Goal: Task Accomplishment & Management: Complete application form

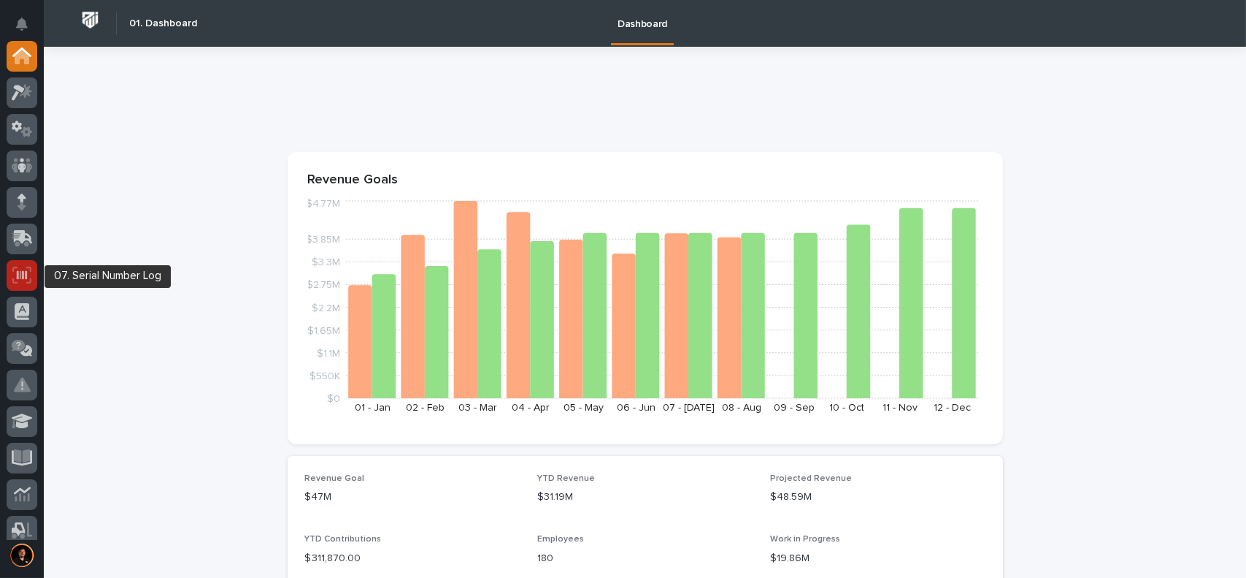
click at [19, 272] on icon at bounding box center [21, 275] width 19 height 17
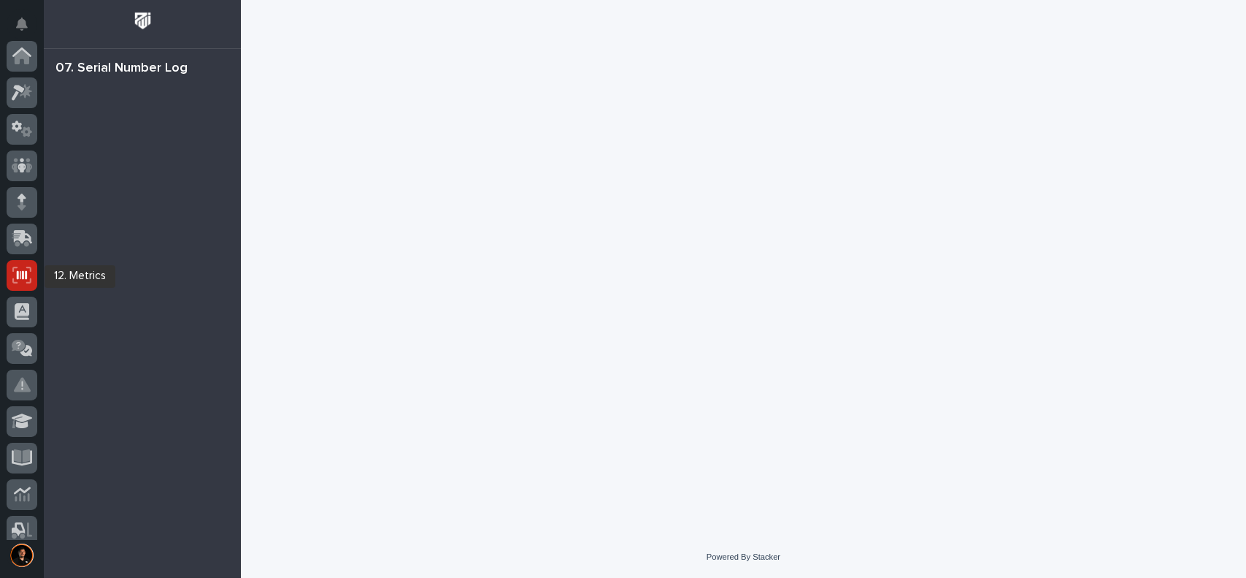
scroll to position [219, 0]
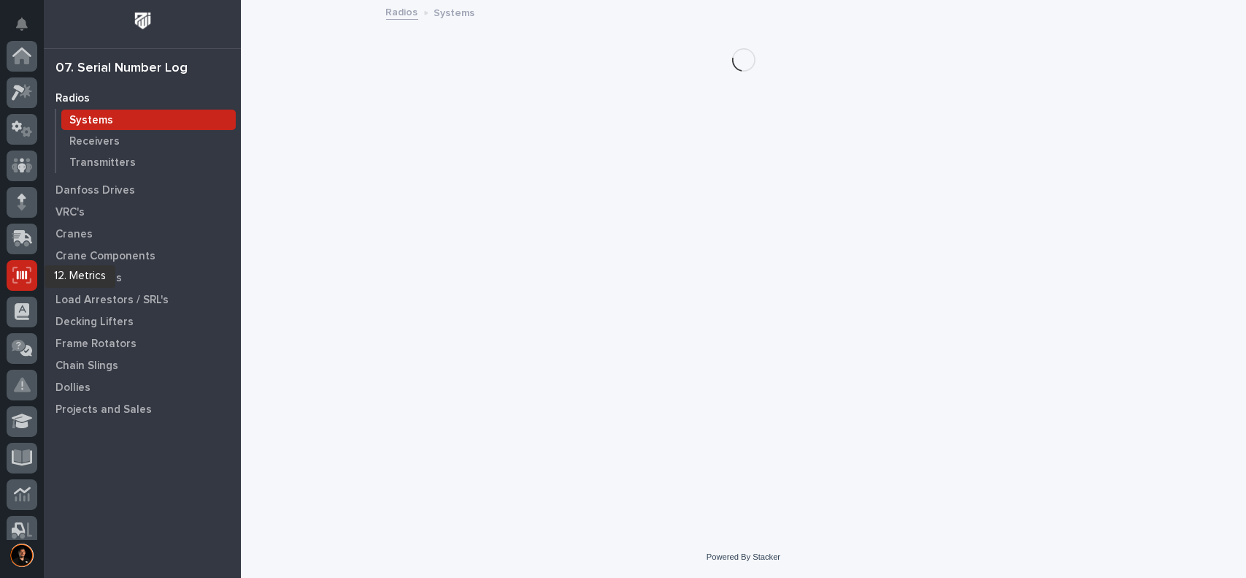
scroll to position [219, 0]
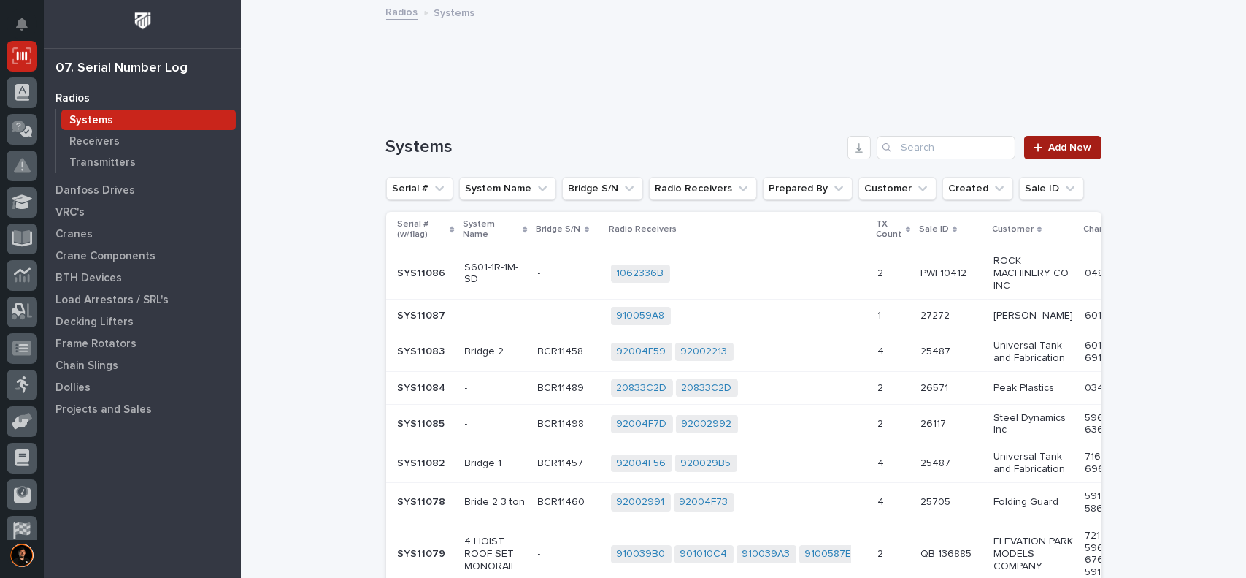
click at [1067, 148] on span "Add New" at bounding box center [1070, 147] width 43 height 10
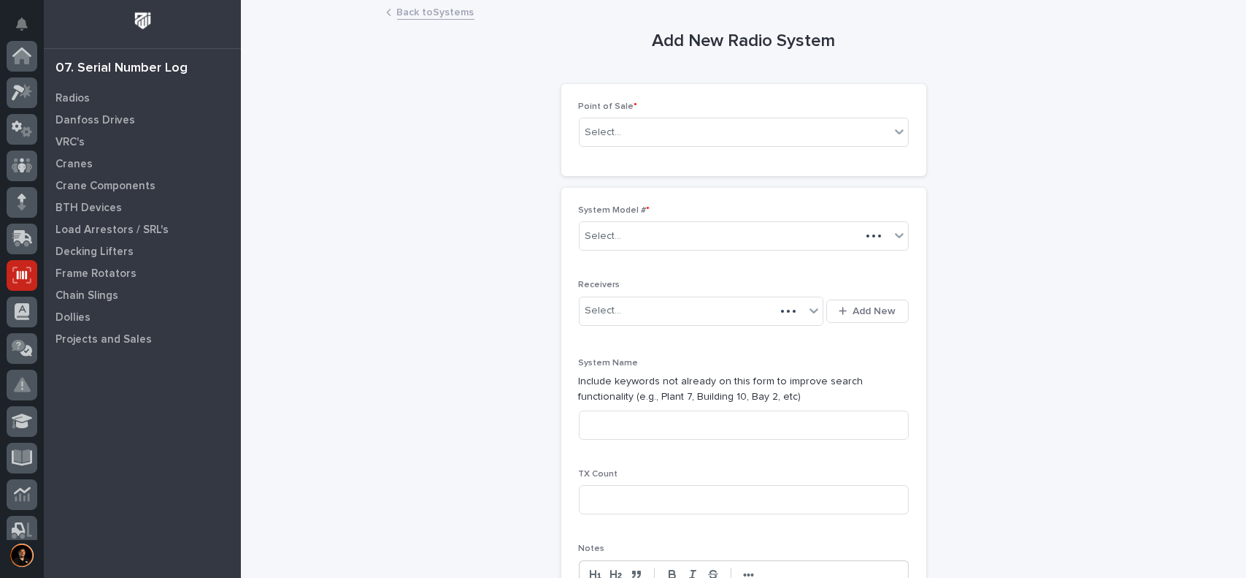
scroll to position [219, 0]
click at [603, 131] on div "Select..." at bounding box center [604, 132] width 37 height 15
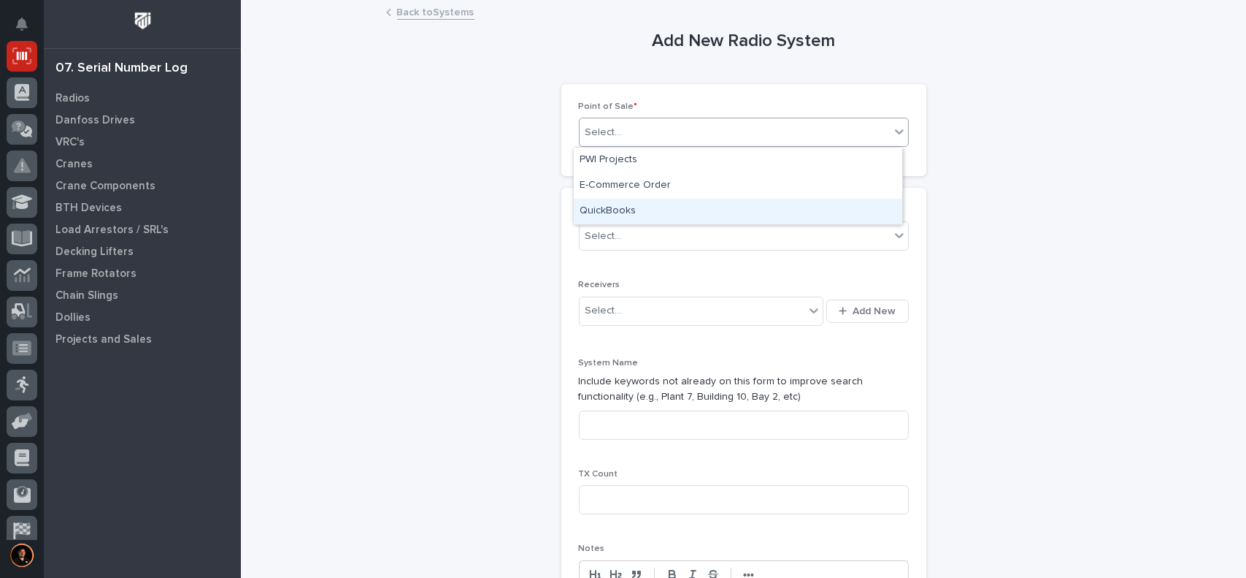
click at [615, 214] on div "QuickBooks" at bounding box center [738, 212] width 329 height 26
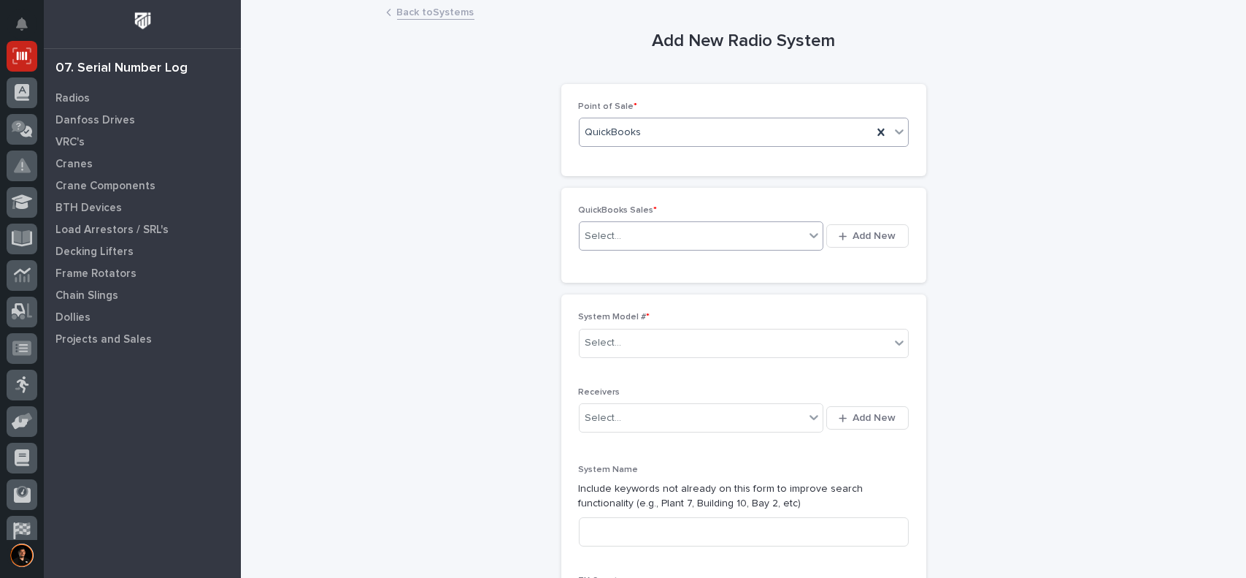
click at [622, 233] on div "Select..." at bounding box center [693, 236] width 226 height 24
type input "******"
click at [867, 239] on span "Add New" at bounding box center [875, 235] width 43 height 13
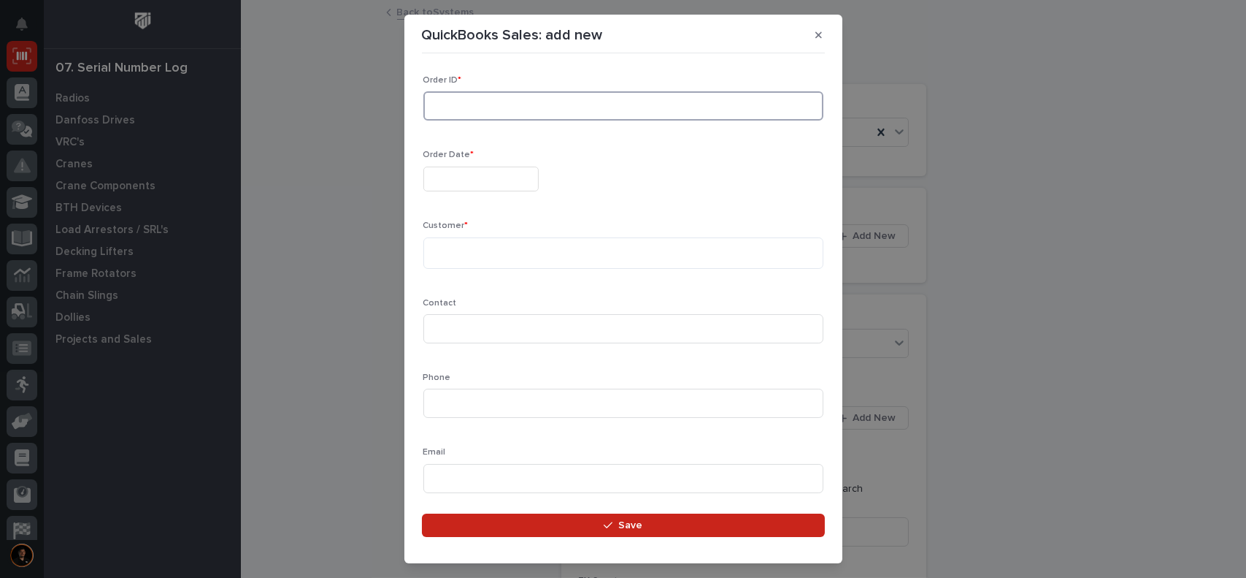
click at [462, 114] on input at bounding box center [624, 105] width 400 height 29
type input "137121"
click at [461, 181] on input "text" at bounding box center [481, 179] width 115 height 26
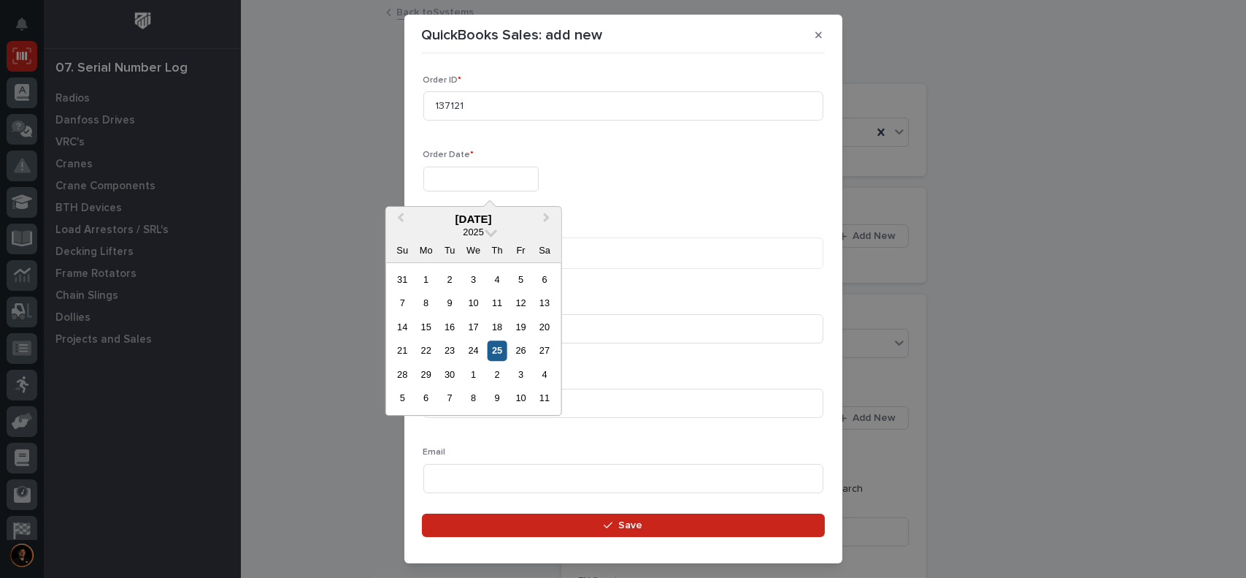
click at [499, 341] on div "25" at bounding box center [498, 351] width 20 height 20
type input "**********"
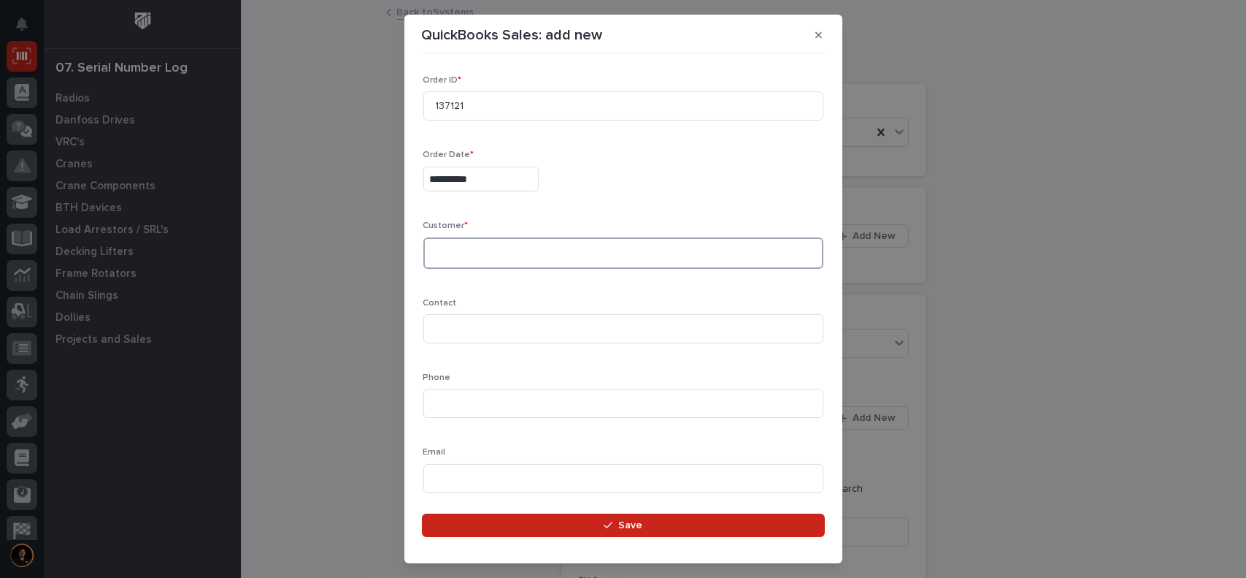
click at [464, 245] on textarea at bounding box center [624, 252] width 400 height 31
click at [470, 253] on textarea "**********" at bounding box center [618, 252] width 389 height 31
type textarea "**********"
click at [459, 321] on input at bounding box center [624, 328] width 400 height 29
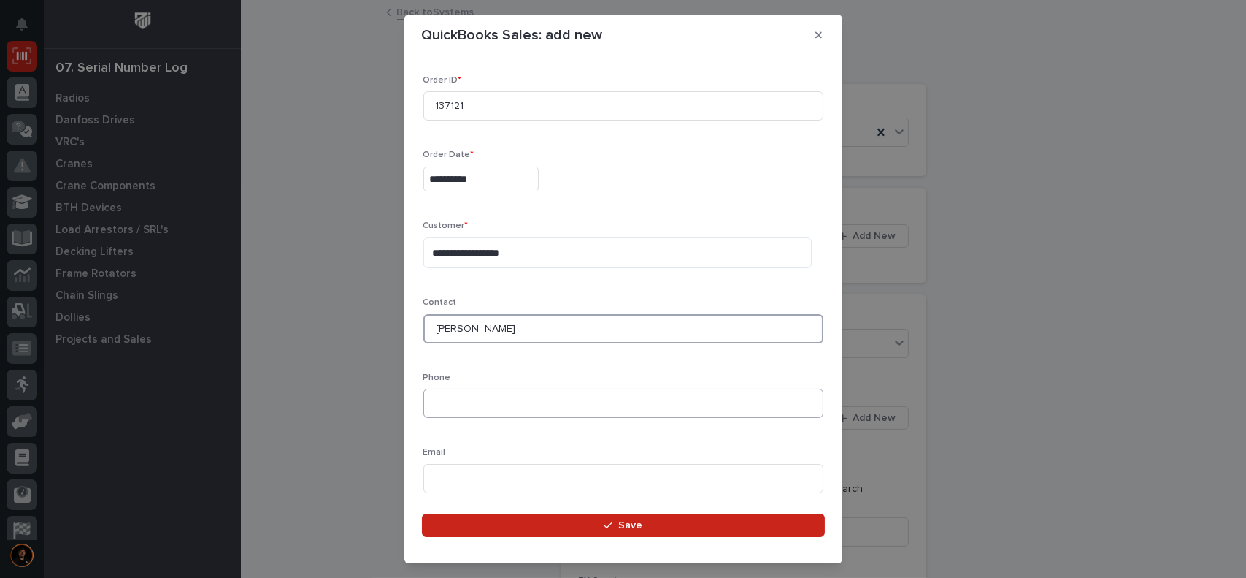
type input "[PERSON_NAME]"
click at [464, 405] on input at bounding box center [624, 402] width 400 height 29
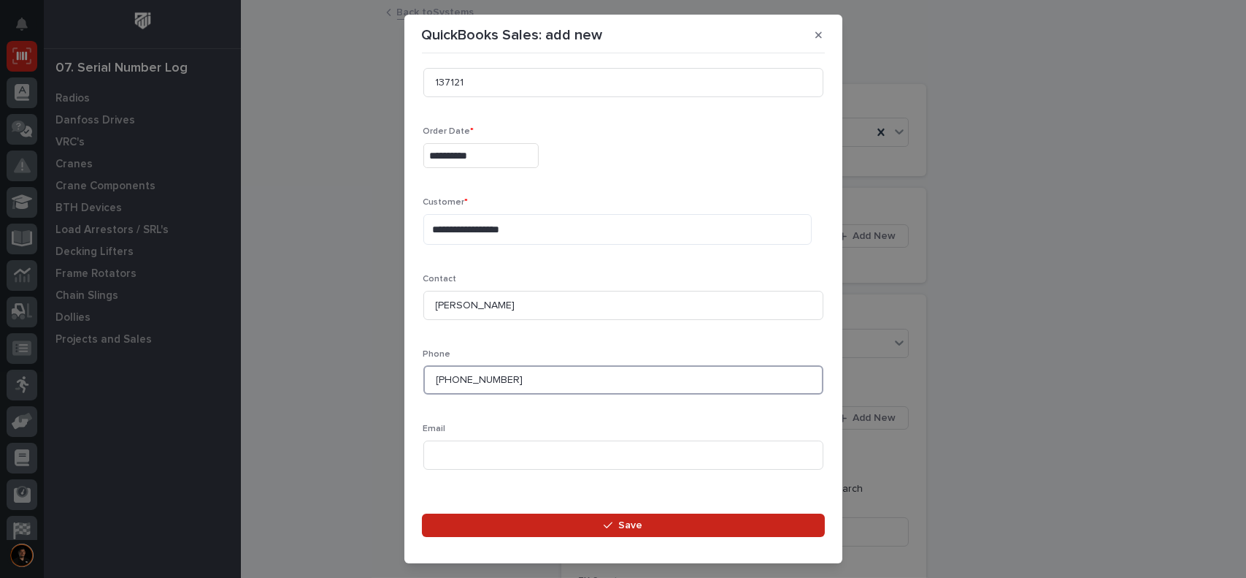
scroll to position [41, 0]
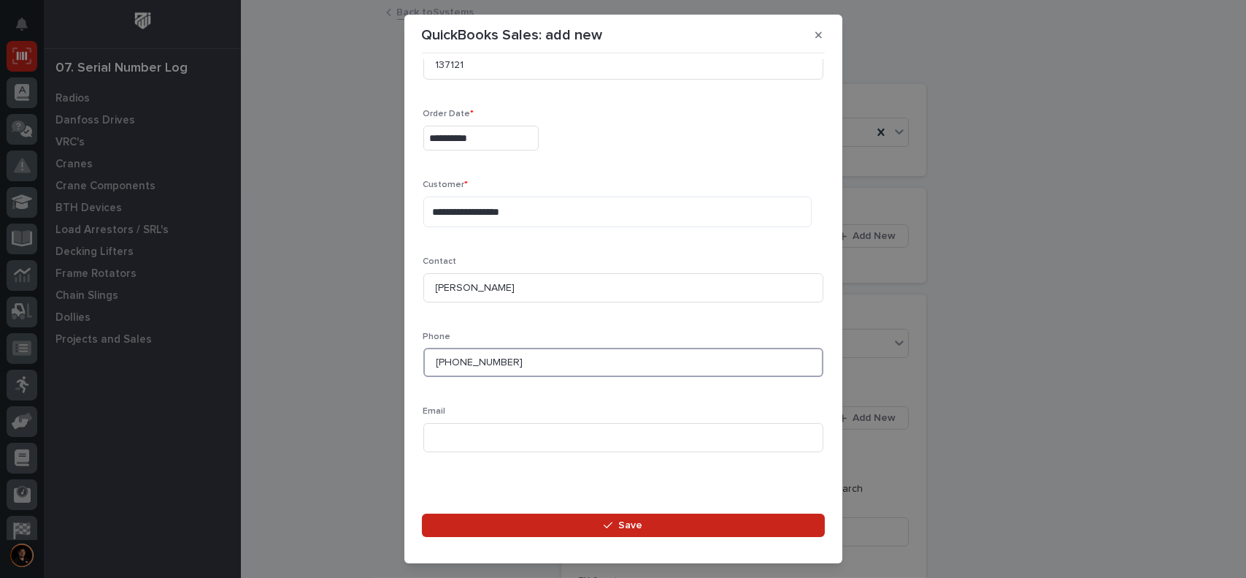
type input "[PHONE_NUMBER]"
click at [467, 435] on input at bounding box center [624, 437] width 400 height 29
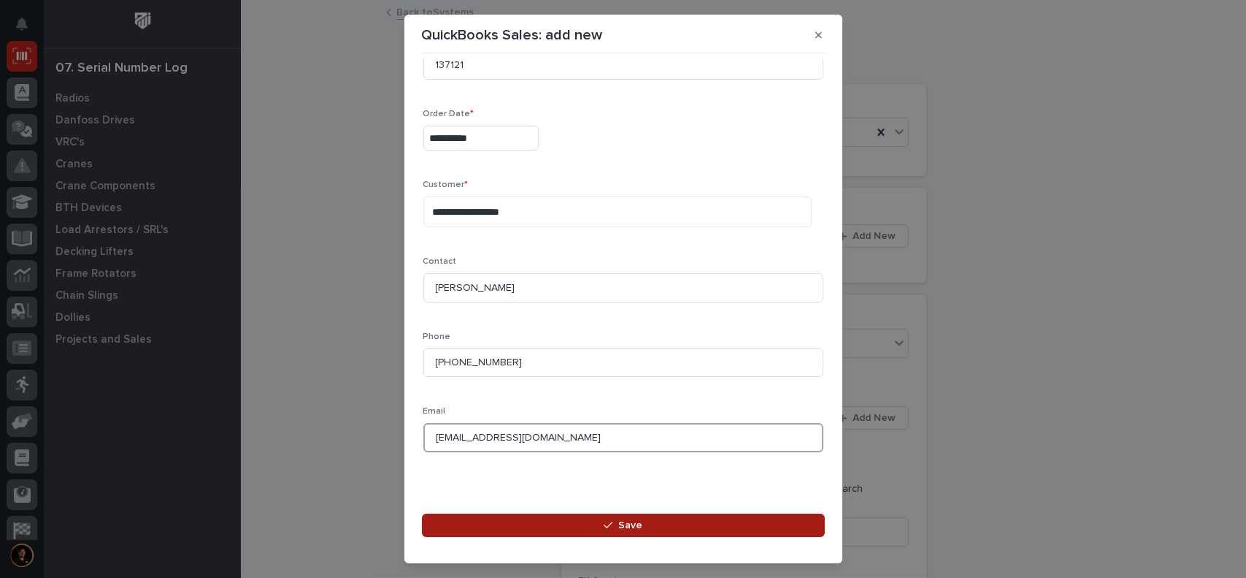
type input "[EMAIL_ADDRESS][DOMAIN_NAME]"
click at [617, 527] on div "button" at bounding box center [611, 525] width 15 height 10
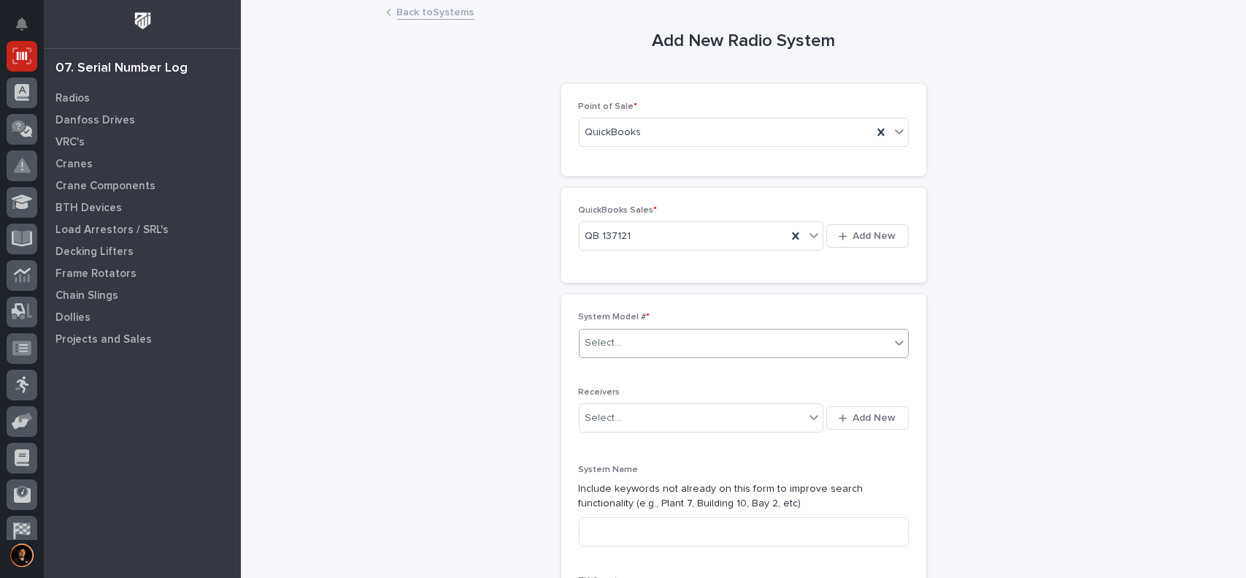
click at [620, 332] on div "Select..." at bounding box center [735, 343] width 310 height 24
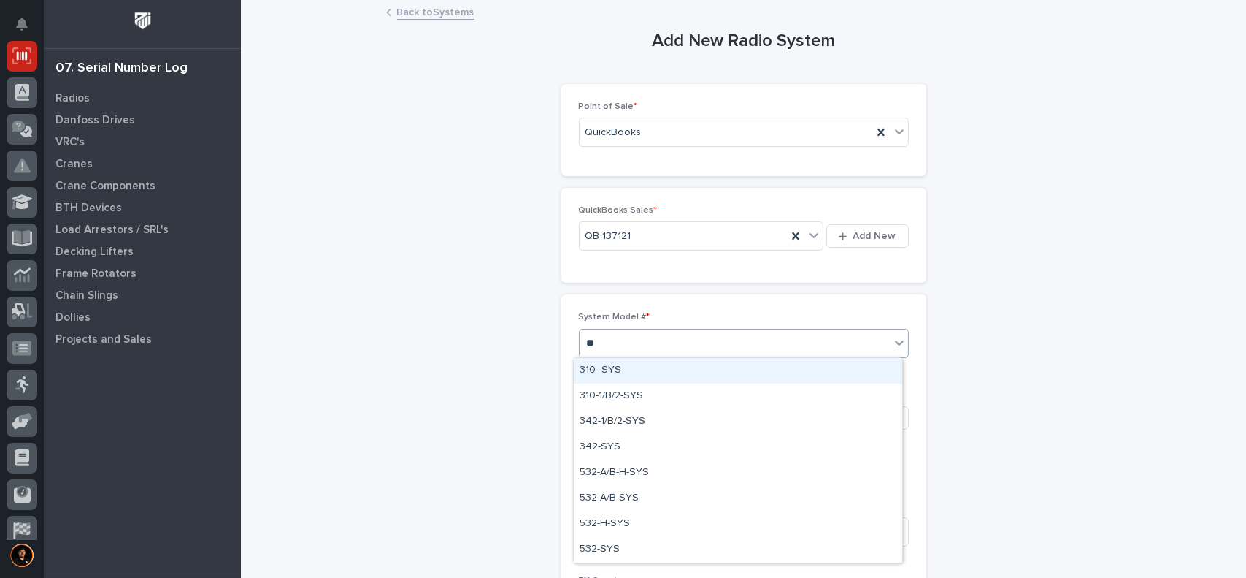
type input "***"
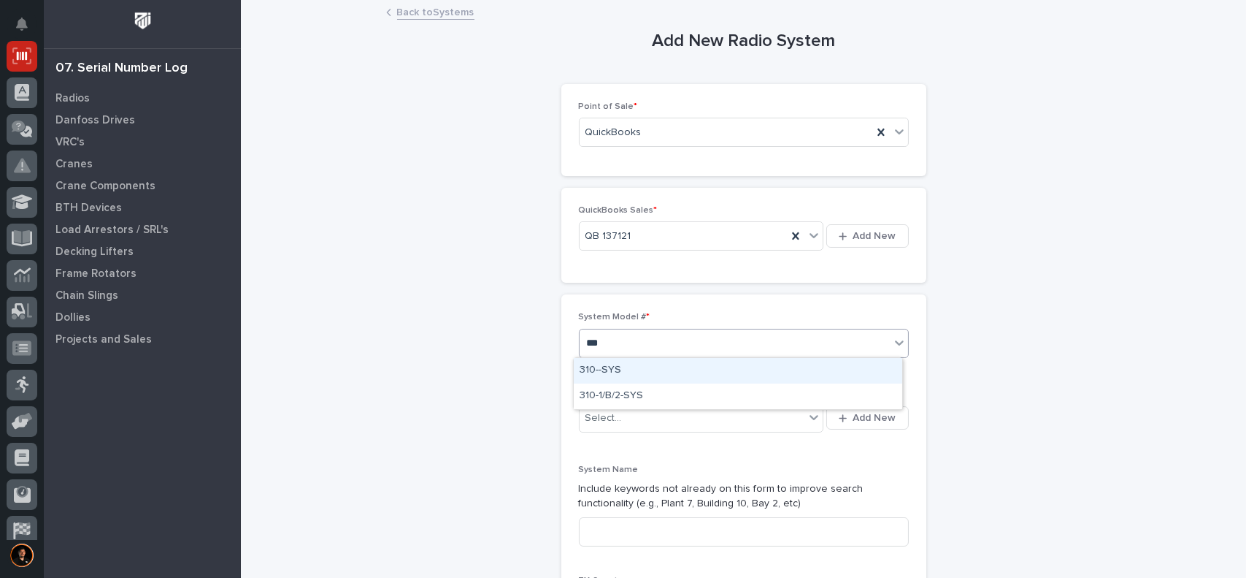
click at [639, 366] on div "310--SYS" at bounding box center [738, 371] width 329 height 26
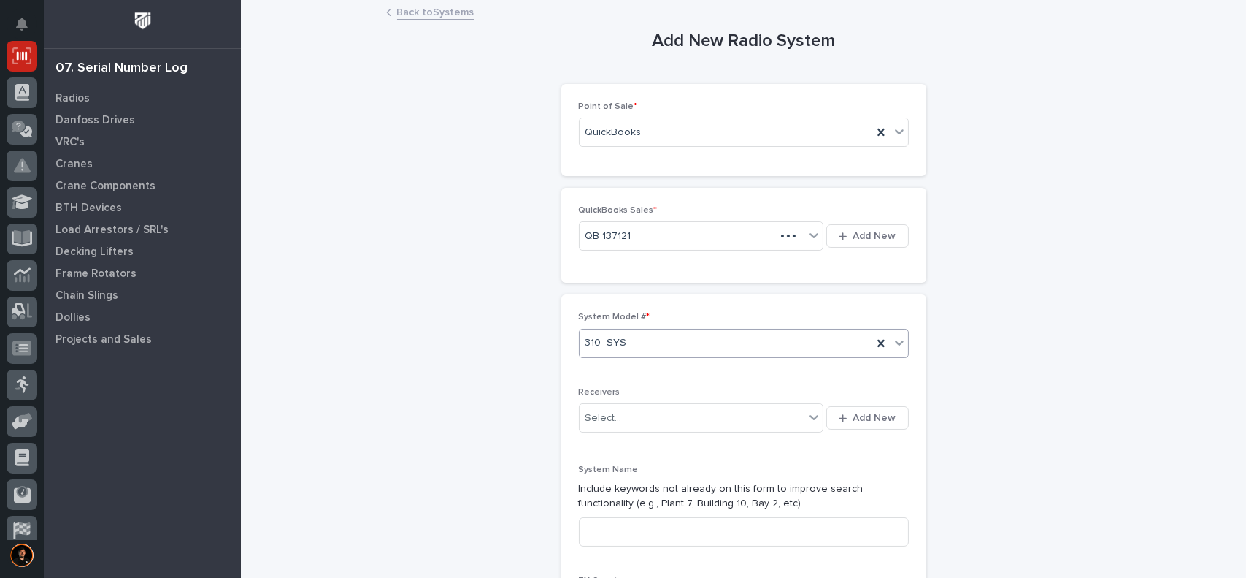
scroll to position [73, 0]
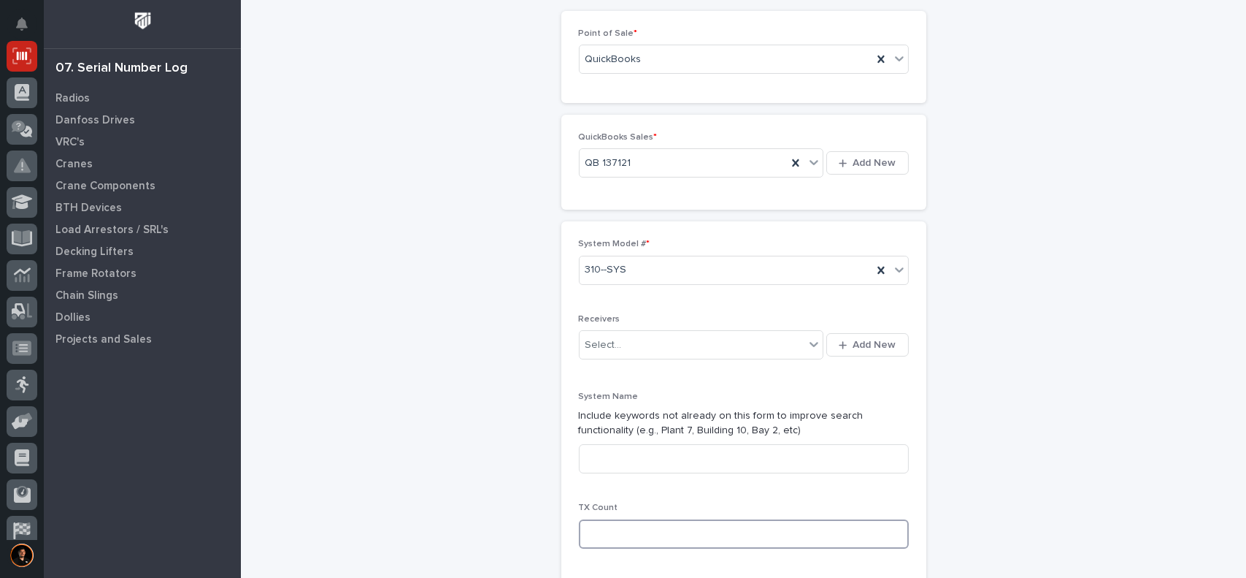
click at [613, 536] on input at bounding box center [744, 533] width 330 height 29
type input "2"
click at [604, 464] on input at bounding box center [744, 458] width 330 height 29
type input "System 1 of 1"
click at [876, 351] on button "Add New" at bounding box center [868, 344] width 82 height 23
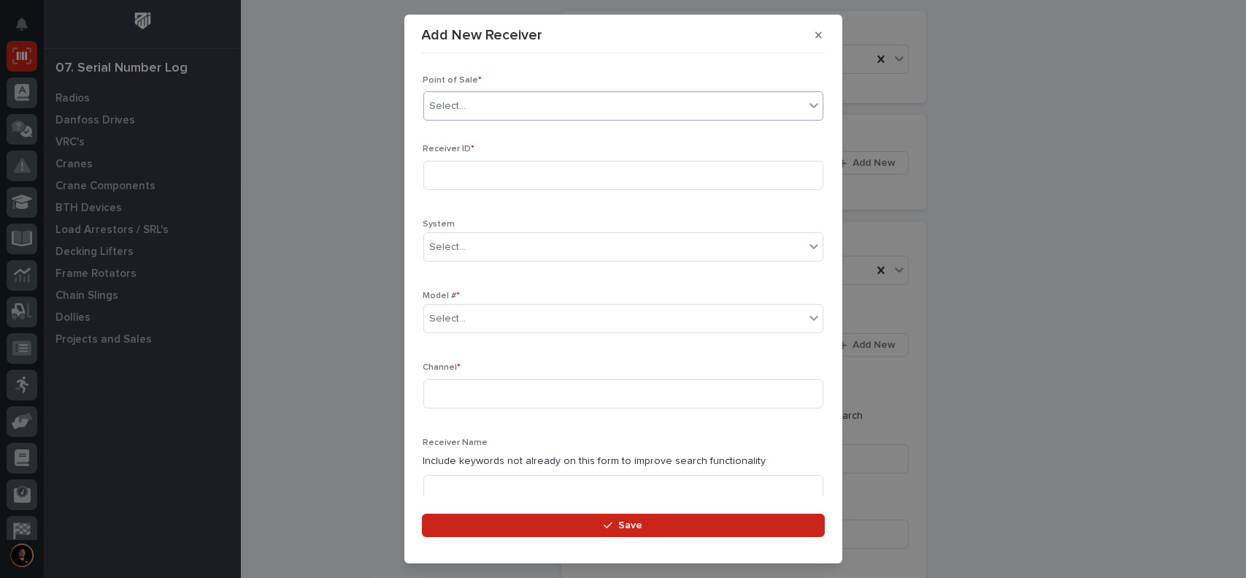
click at [451, 115] on div "Select..." at bounding box center [614, 106] width 380 height 24
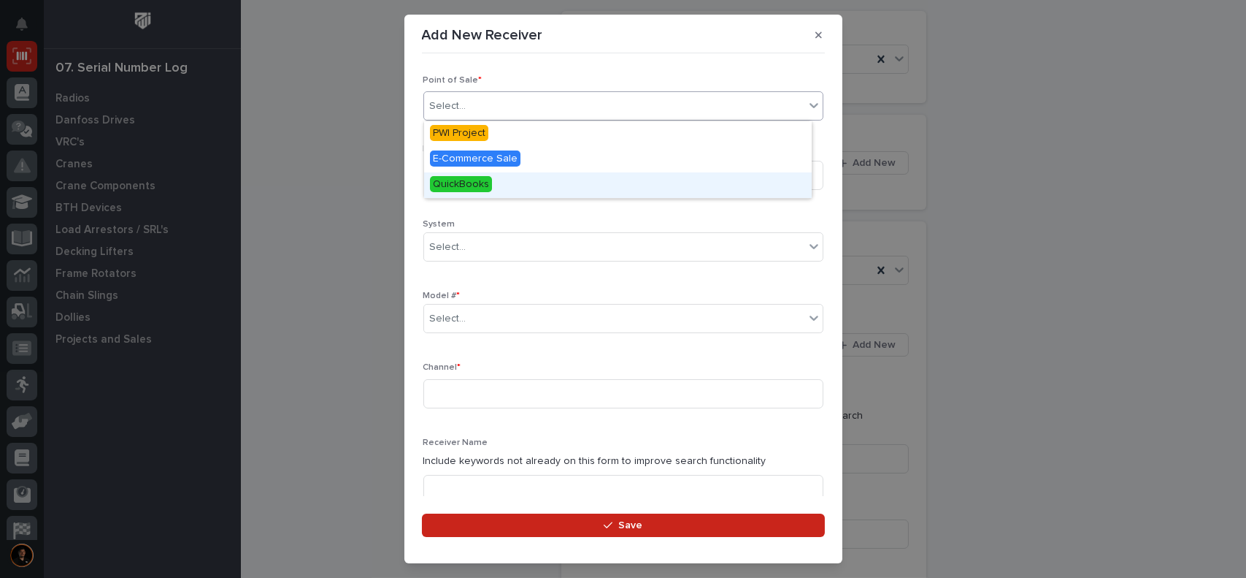
click at [470, 186] on span "QuickBooks" at bounding box center [461, 184] width 62 height 16
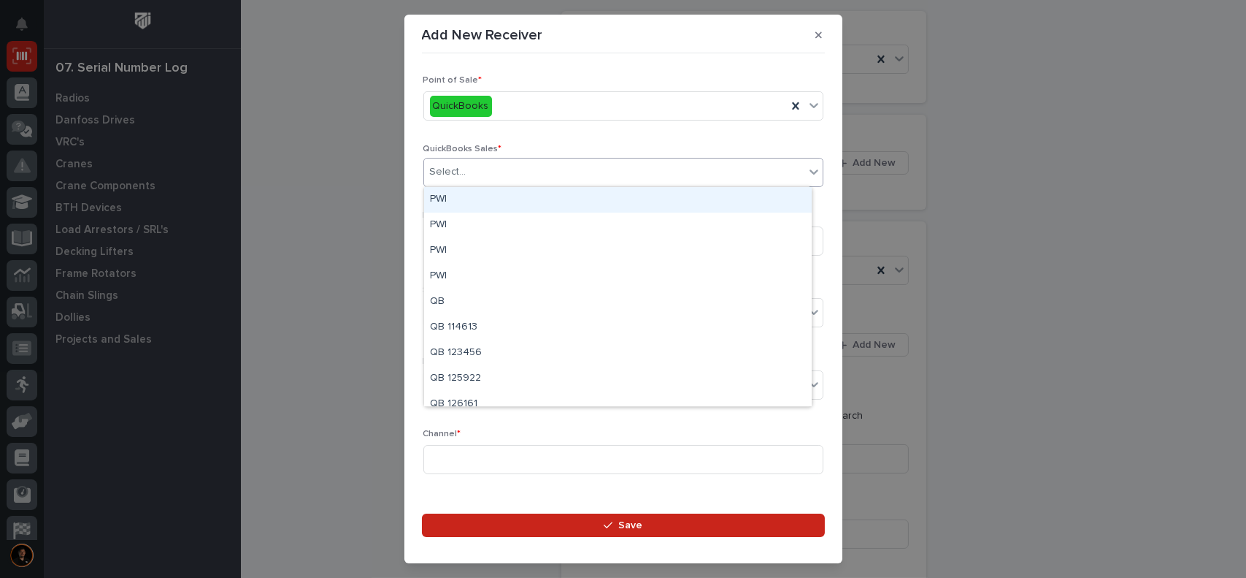
click at [453, 177] on div "Select..." at bounding box center [448, 171] width 37 height 15
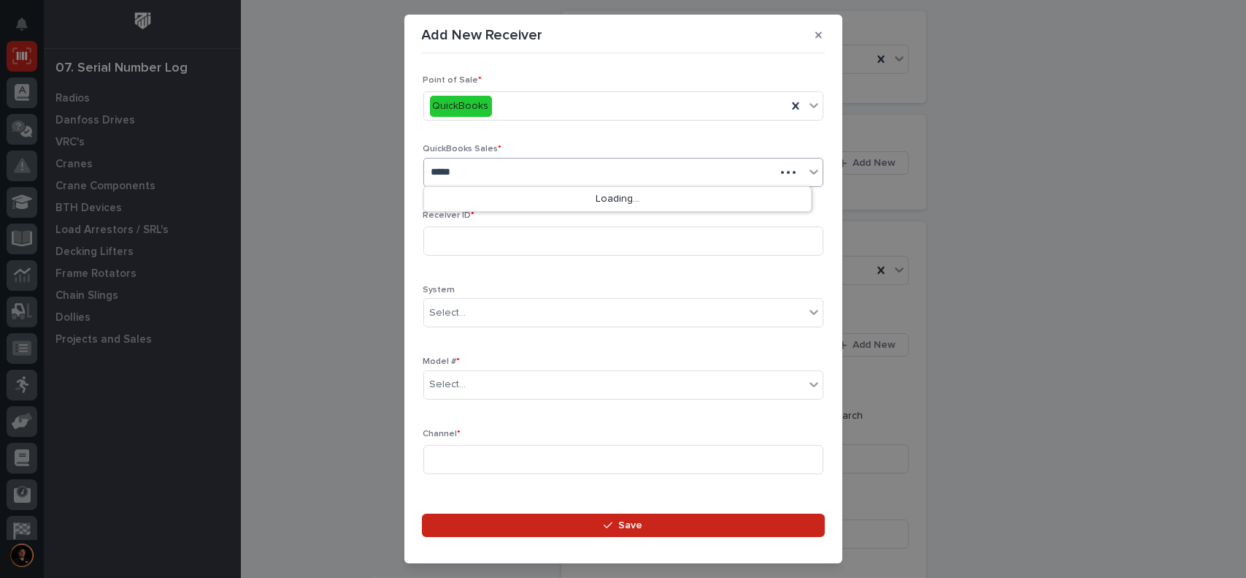
type input "******"
click at [455, 196] on div "QB 137121" at bounding box center [618, 200] width 388 height 26
click at [473, 245] on input at bounding box center [624, 240] width 400 height 29
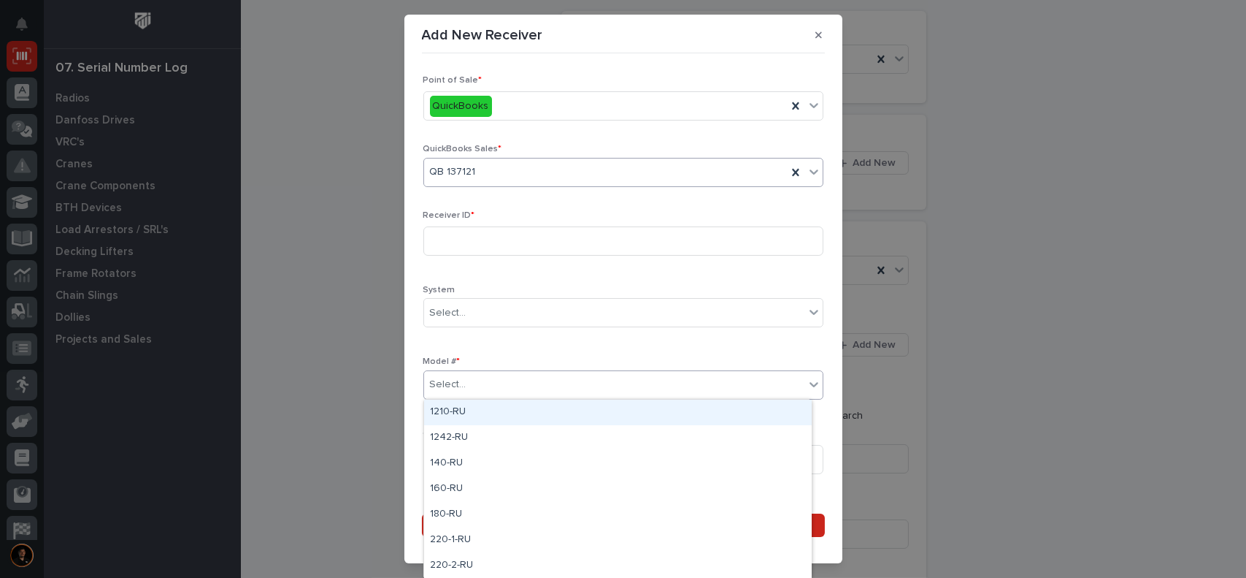
click at [467, 388] on div "Select..." at bounding box center [614, 384] width 380 height 24
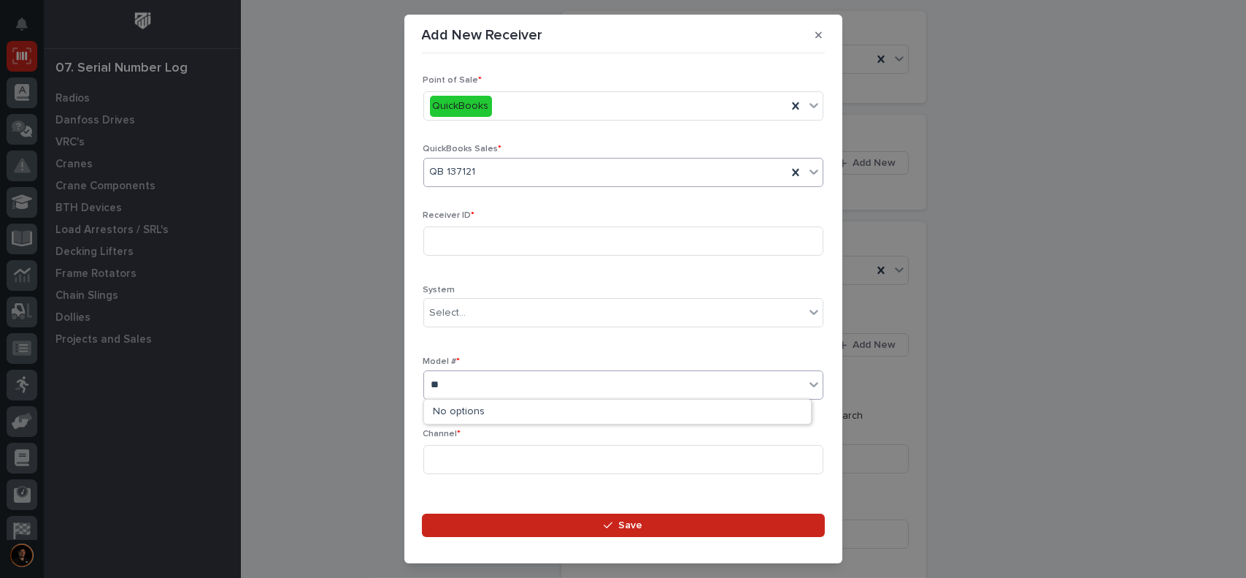
type input "*"
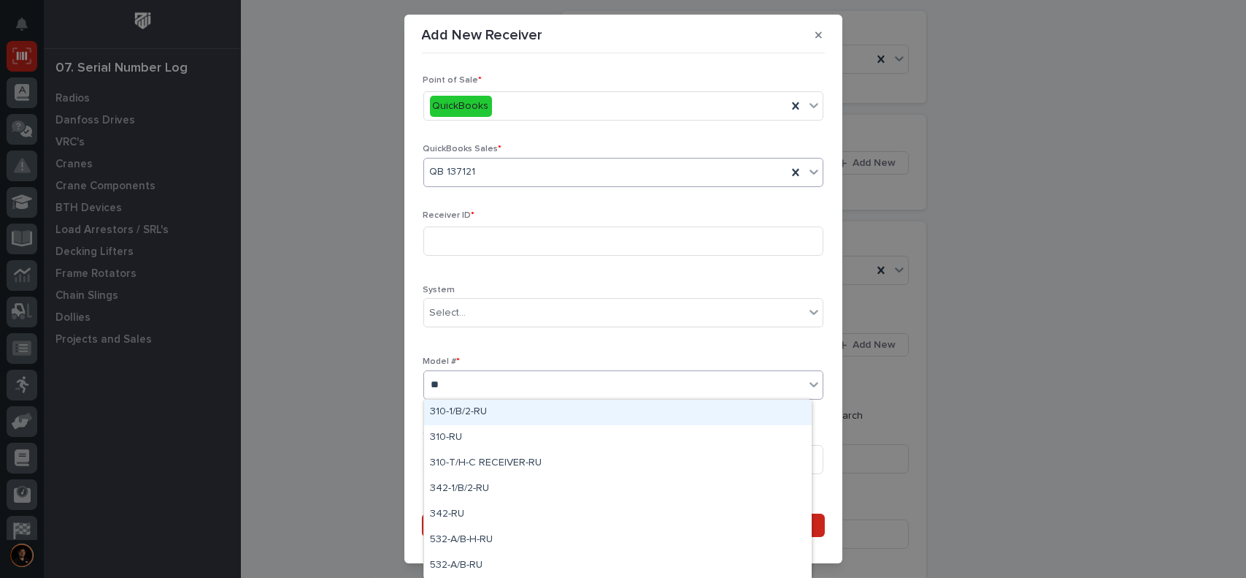
type input "***"
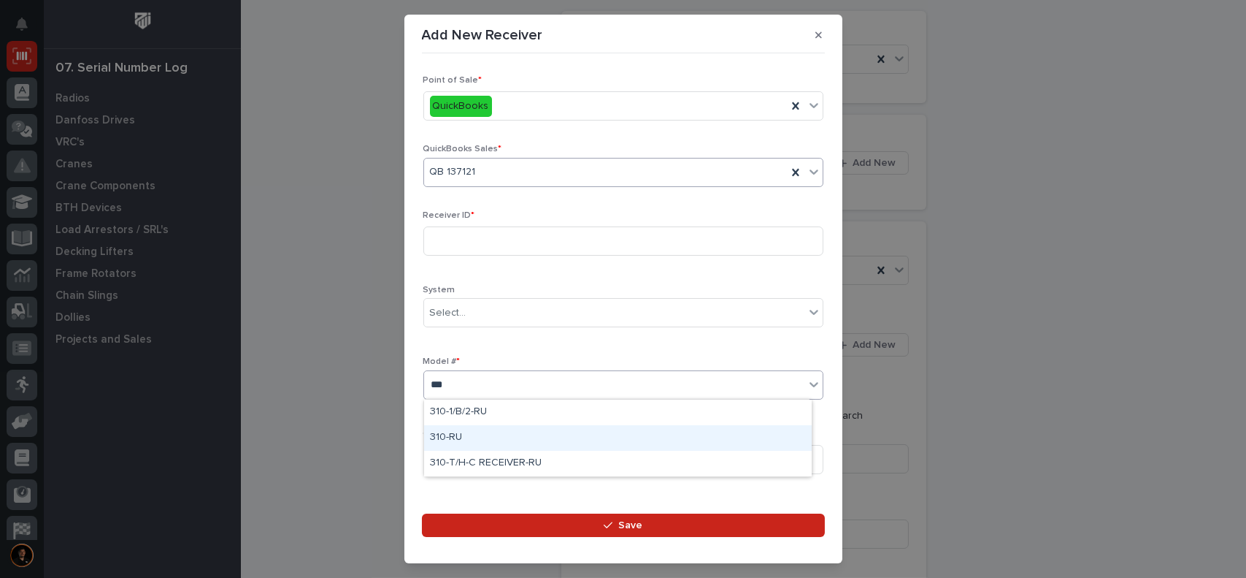
click at [459, 440] on div "310-RU" at bounding box center [618, 438] width 388 height 26
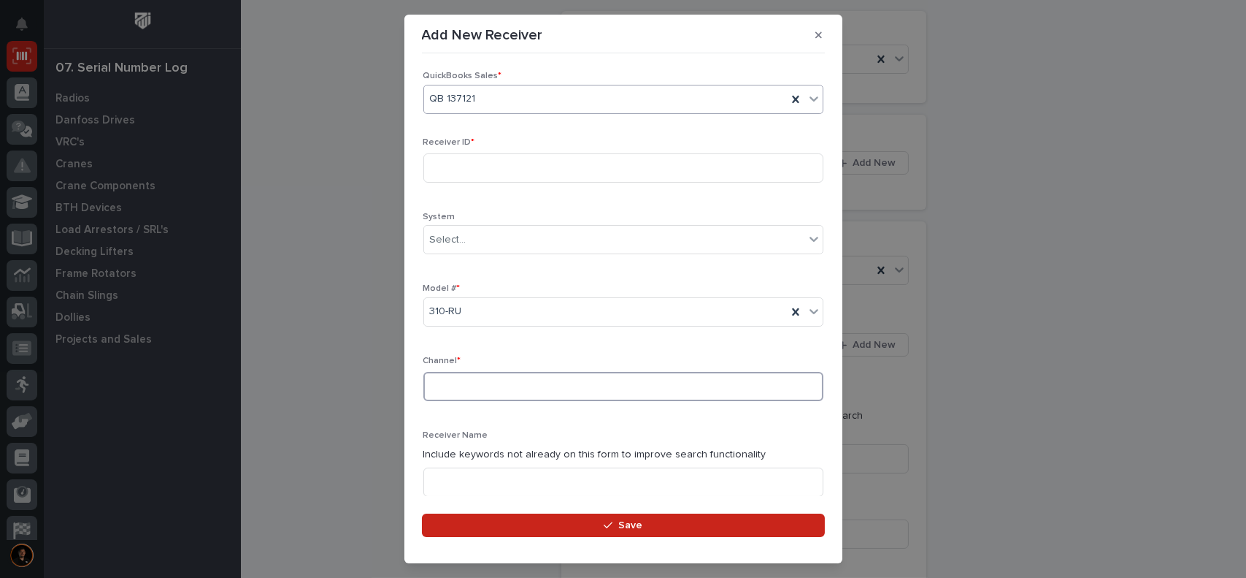
click at [459, 385] on input at bounding box center [624, 386] width 400 height 29
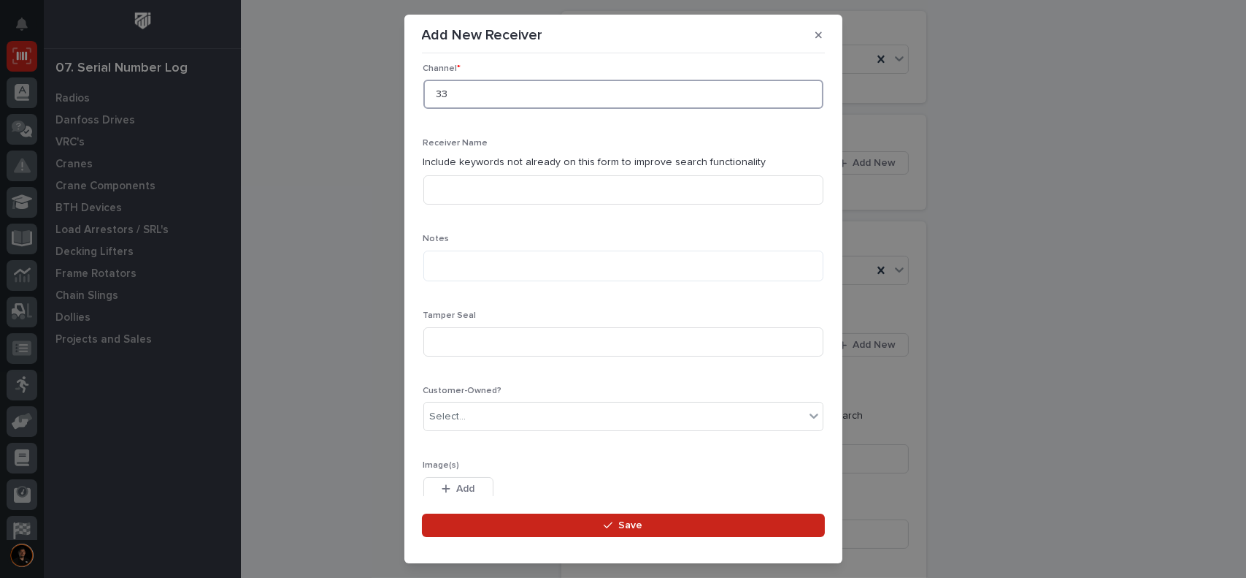
scroll to position [438, 0]
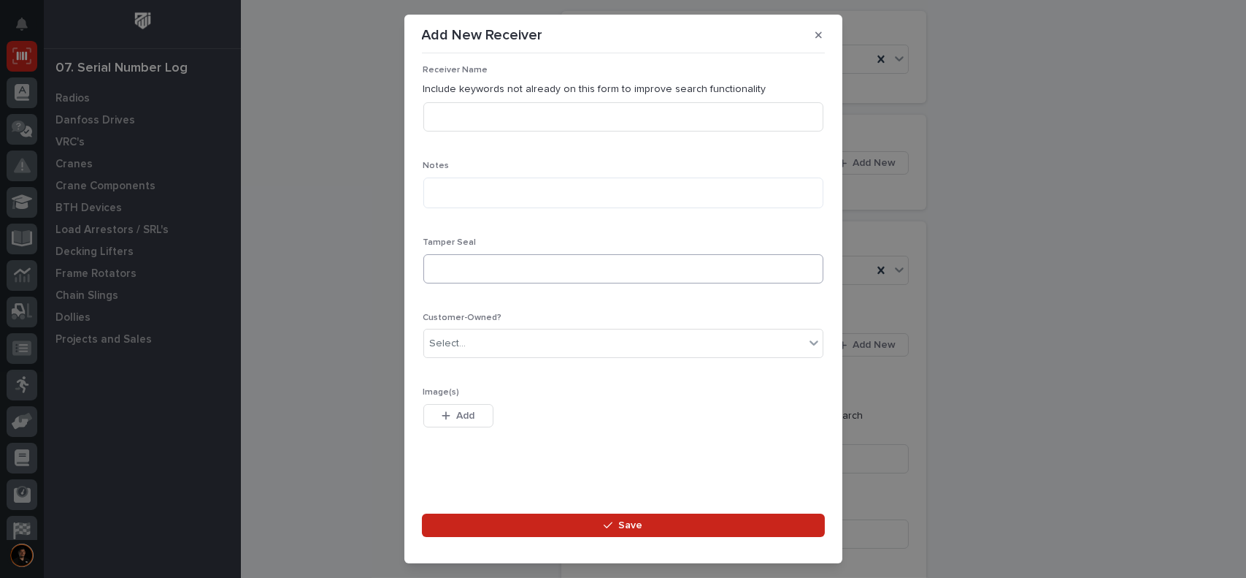
type input "33"
click at [476, 261] on input at bounding box center [624, 268] width 400 height 29
type input "PWI SEAL"
click at [475, 341] on div "Select..." at bounding box center [614, 344] width 380 height 24
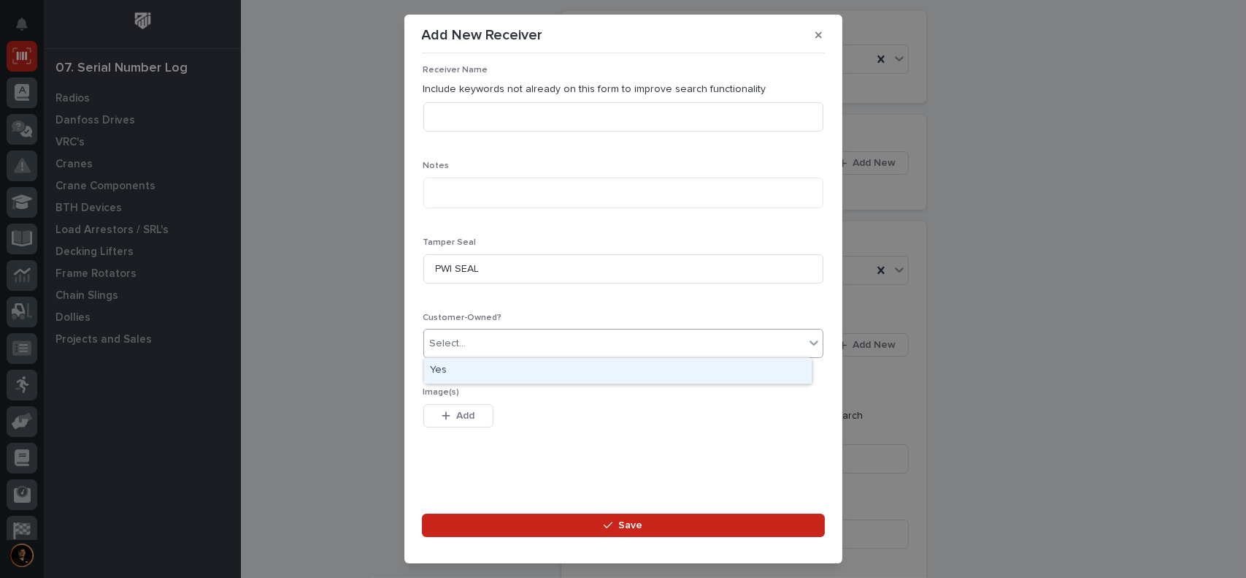
click at [461, 373] on div "Yes" at bounding box center [618, 371] width 388 height 26
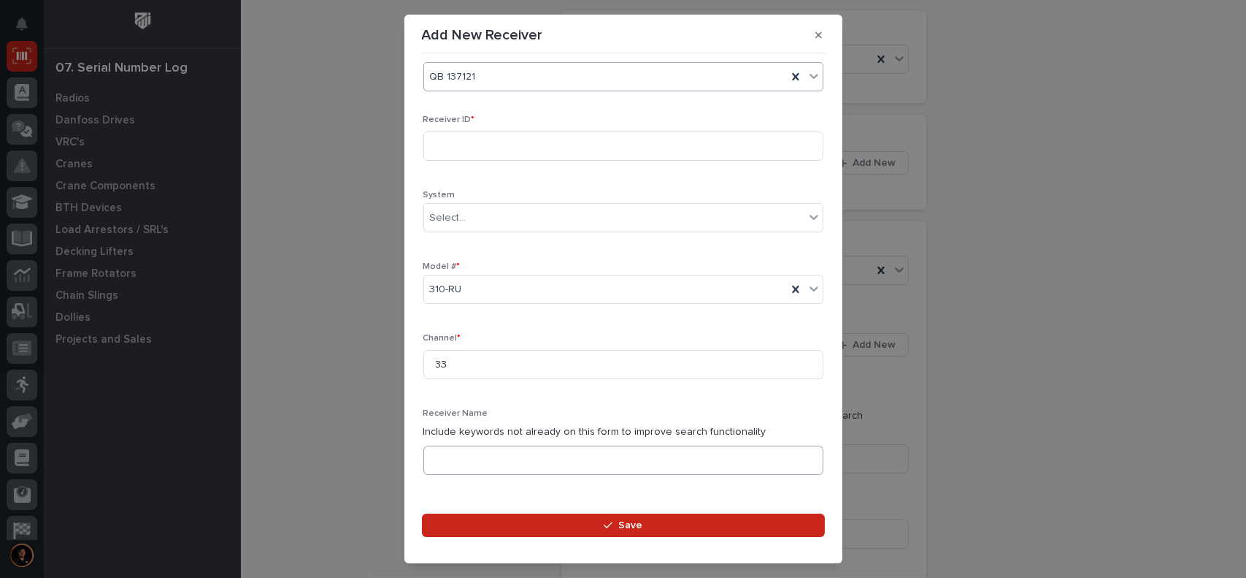
scroll to position [4, 0]
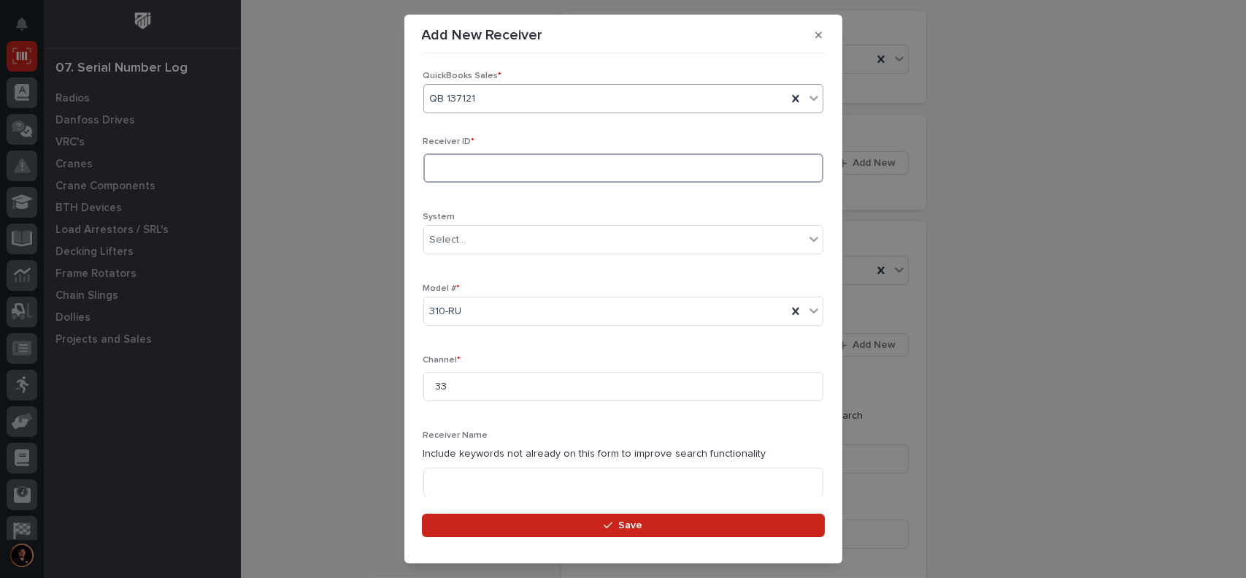
click at [449, 170] on input at bounding box center [624, 167] width 400 height 29
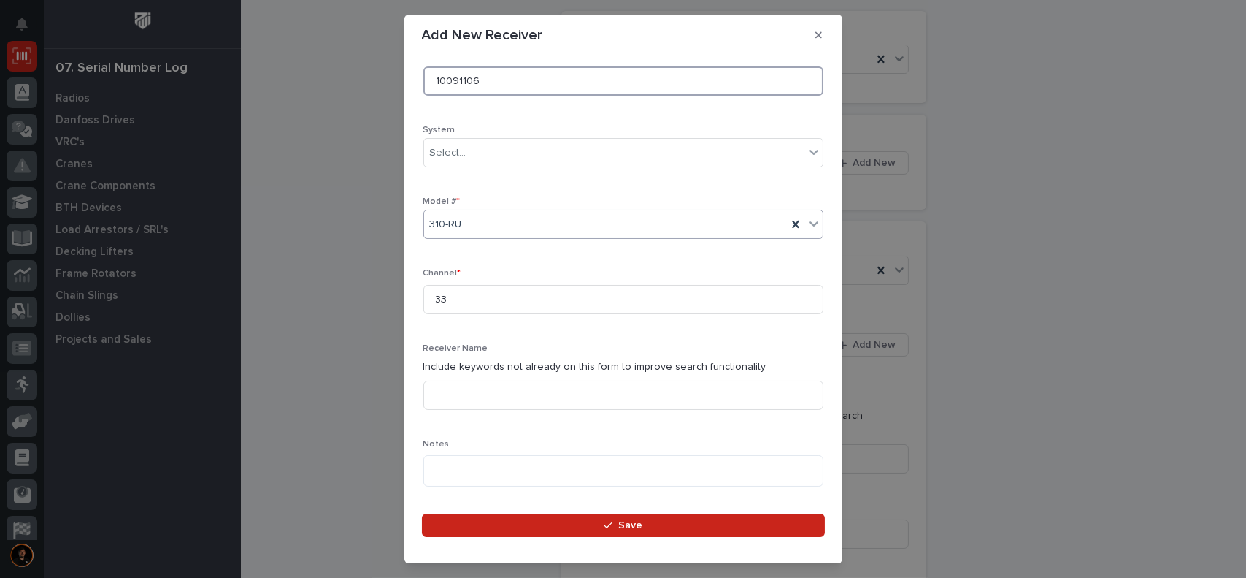
scroll to position [150, 0]
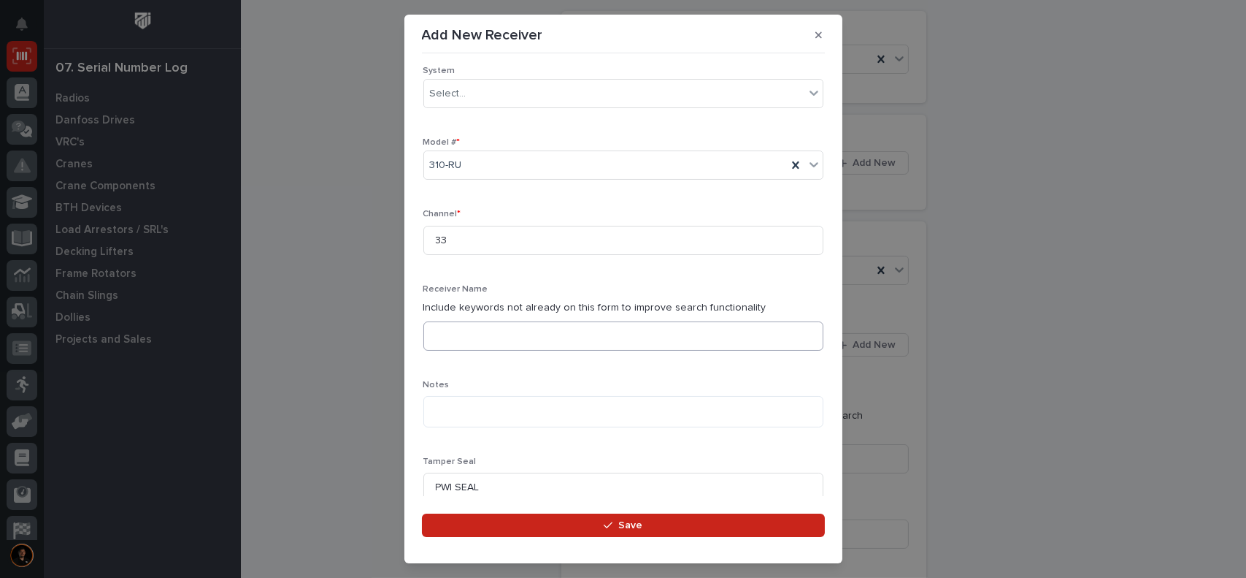
type input "10091106"
click at [475, 343] on input at bounding box center [624, 335] width 400 height 29
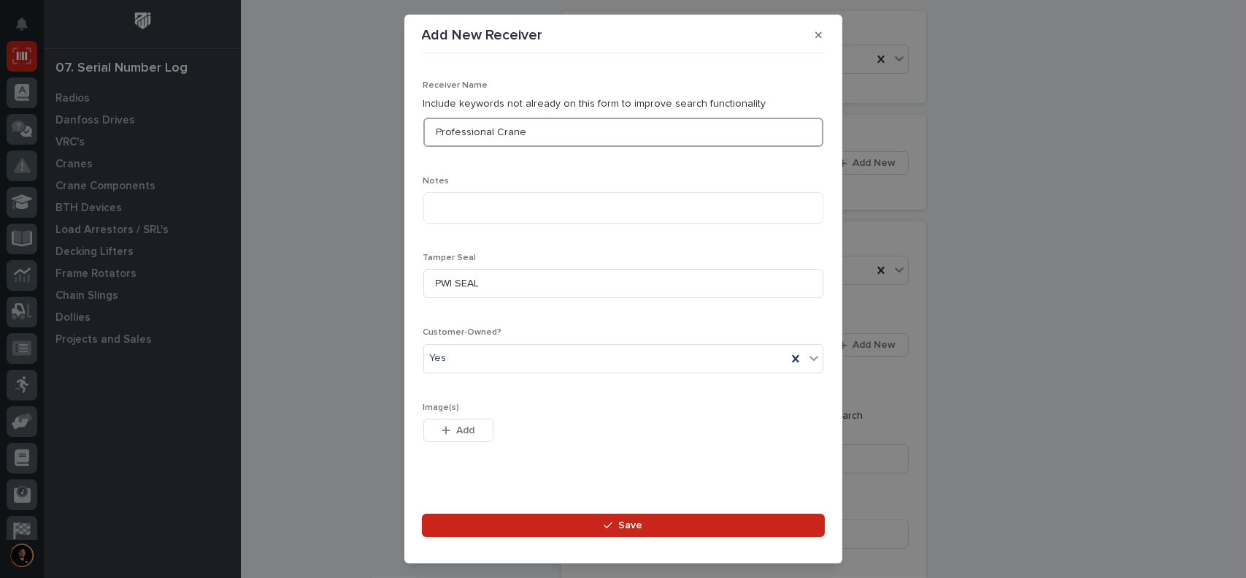
scroll to position [369, 0]
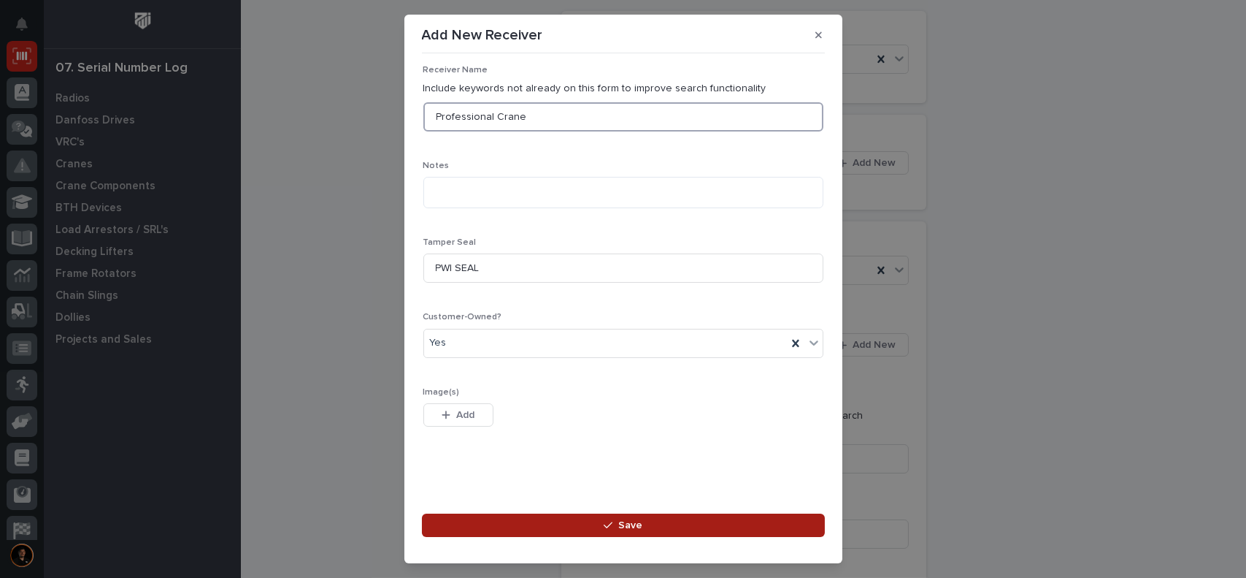
type input "Professional Crane"
click at [626, 522] on span "Save" at bounding box center [630, 524] width 24 height 13
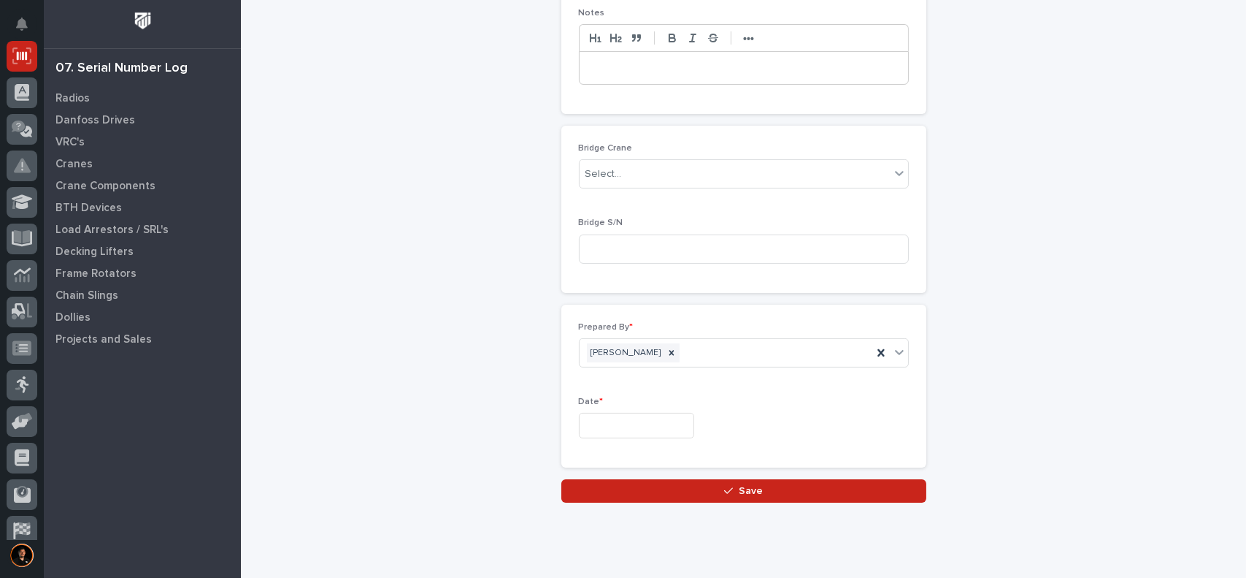
scroll to position [657, 0]
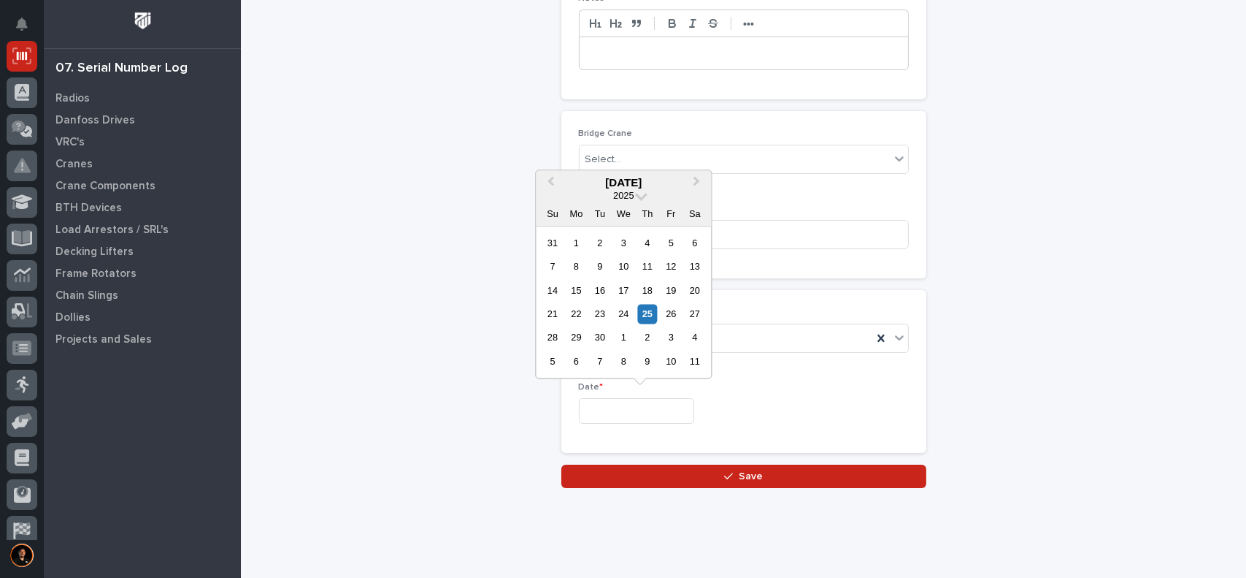
click at [603, 405] on input "text" at bounding box center [636, 411] width 115 height 26
click at [648, 310] on div "25" at bounding box center [647, 314] width 20 height 20
type input "**********"
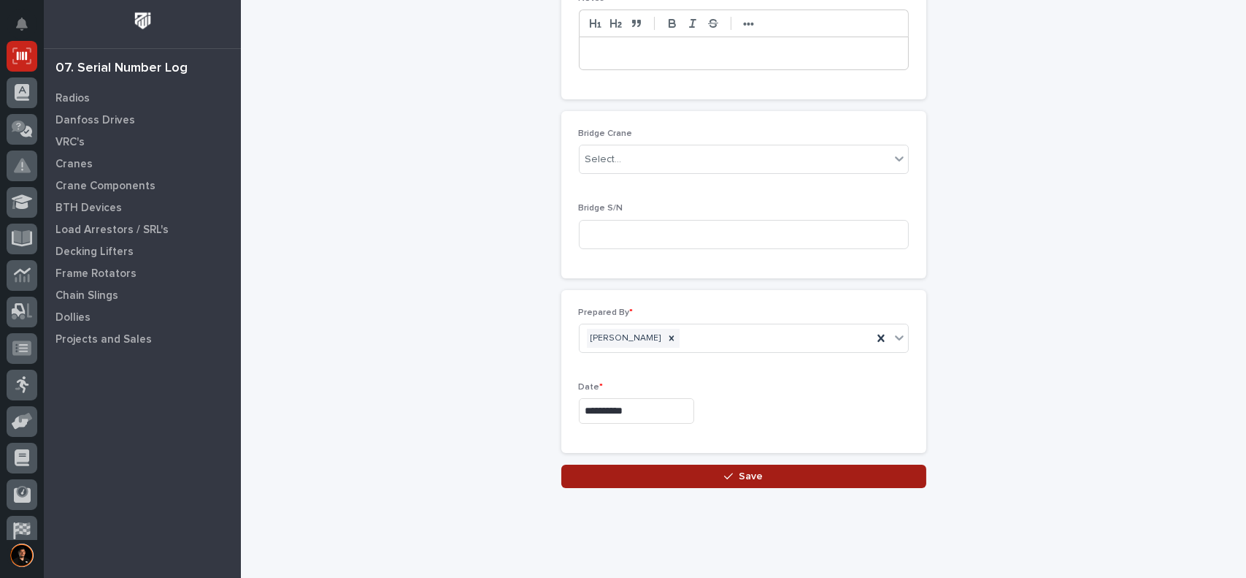
click at [724, 476] on icon "button" at bounding box center [728, 476] width 9 height 10
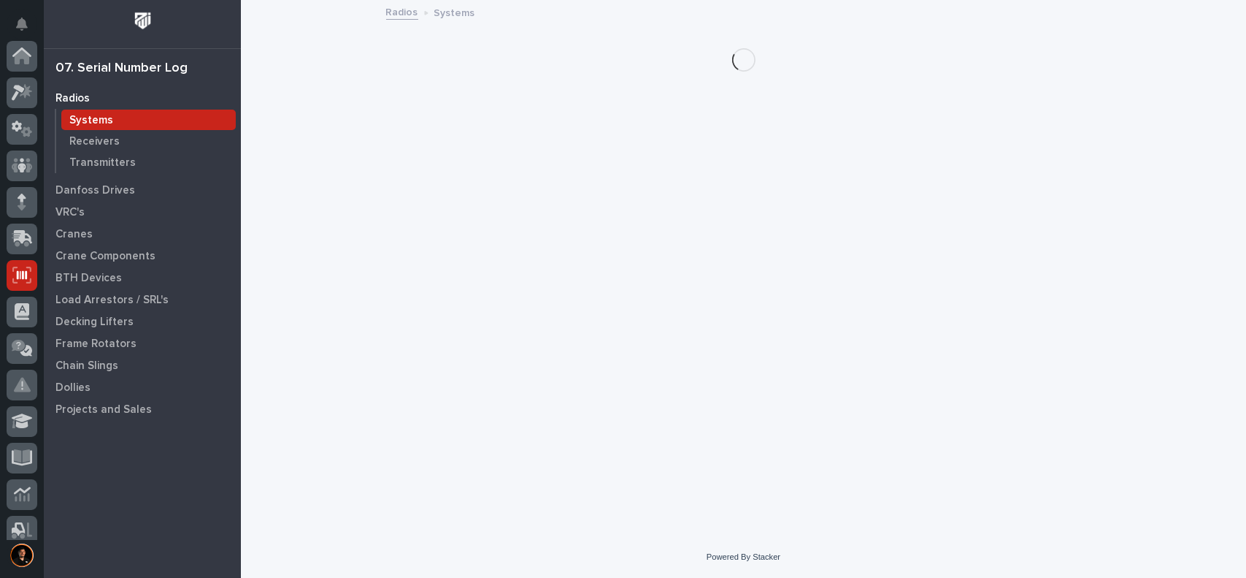
scroll to position [219, 0]
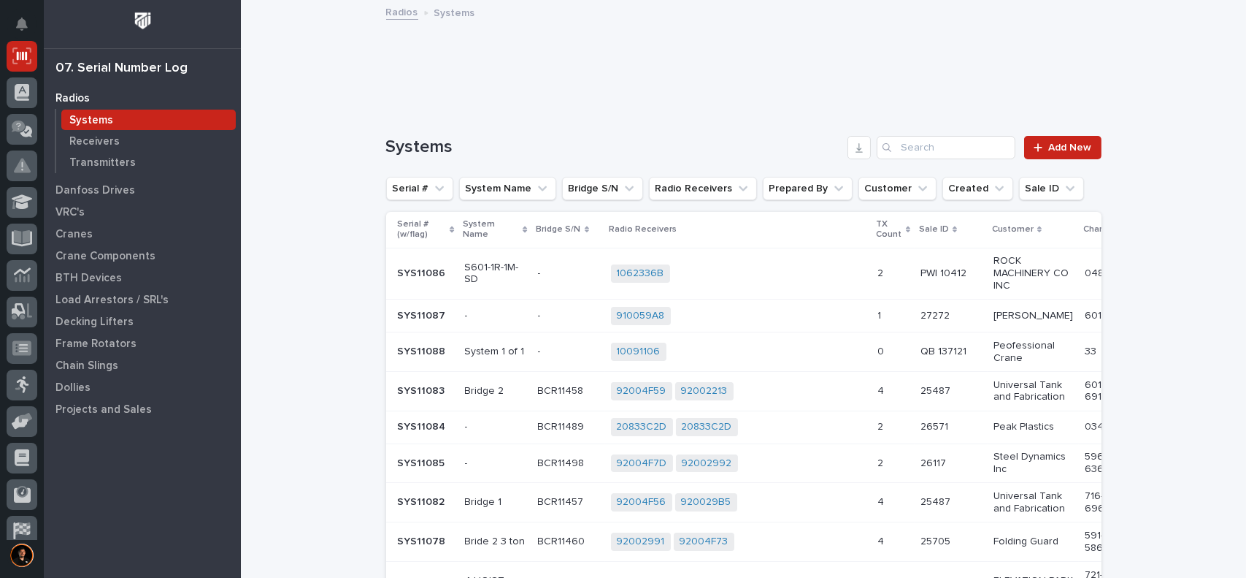
click at [729, 356] on div "10091106 + 0" at bounding box center [739, 351] width 256 height 18
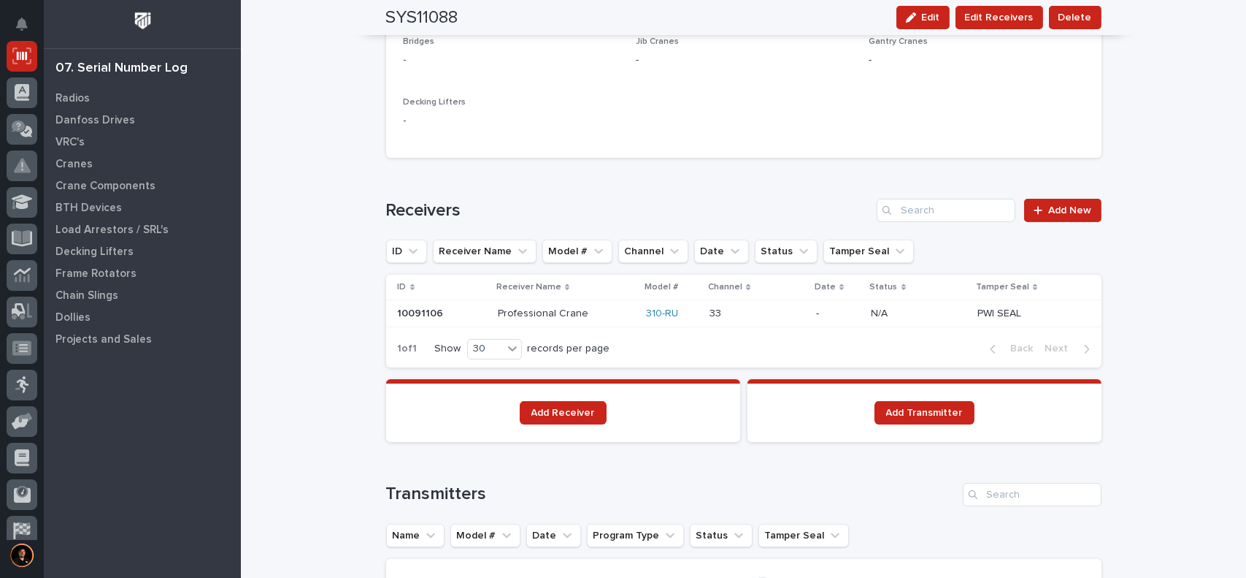
scroll to position [726, 0]
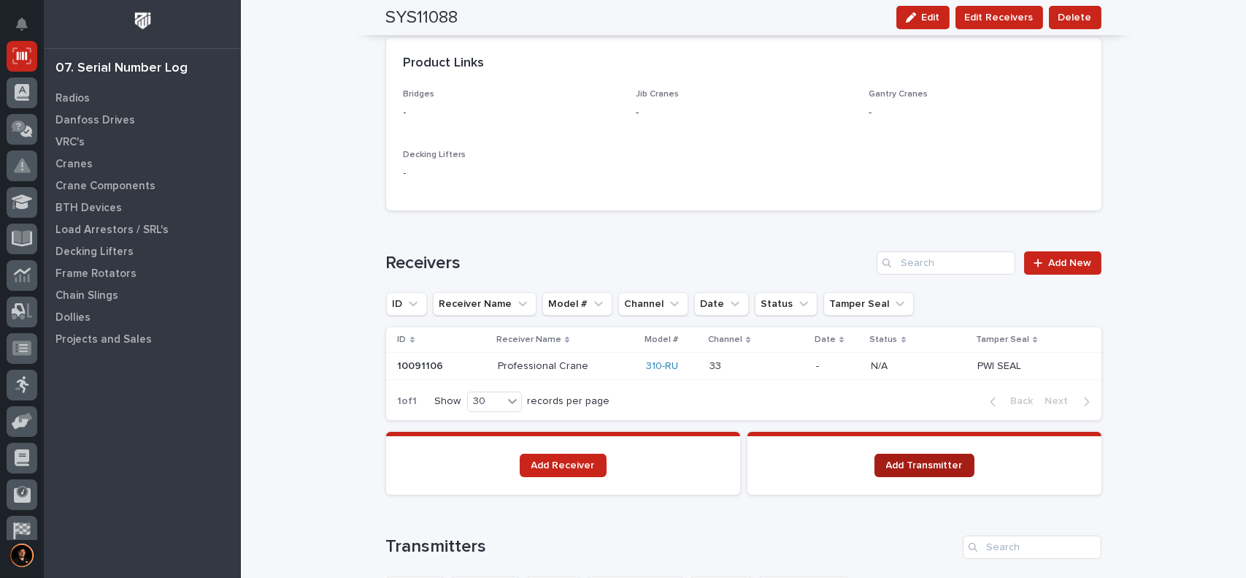
click at [903, 468] on span "Add Transmitter" at bounding box center [924, 465] width 77 height 10
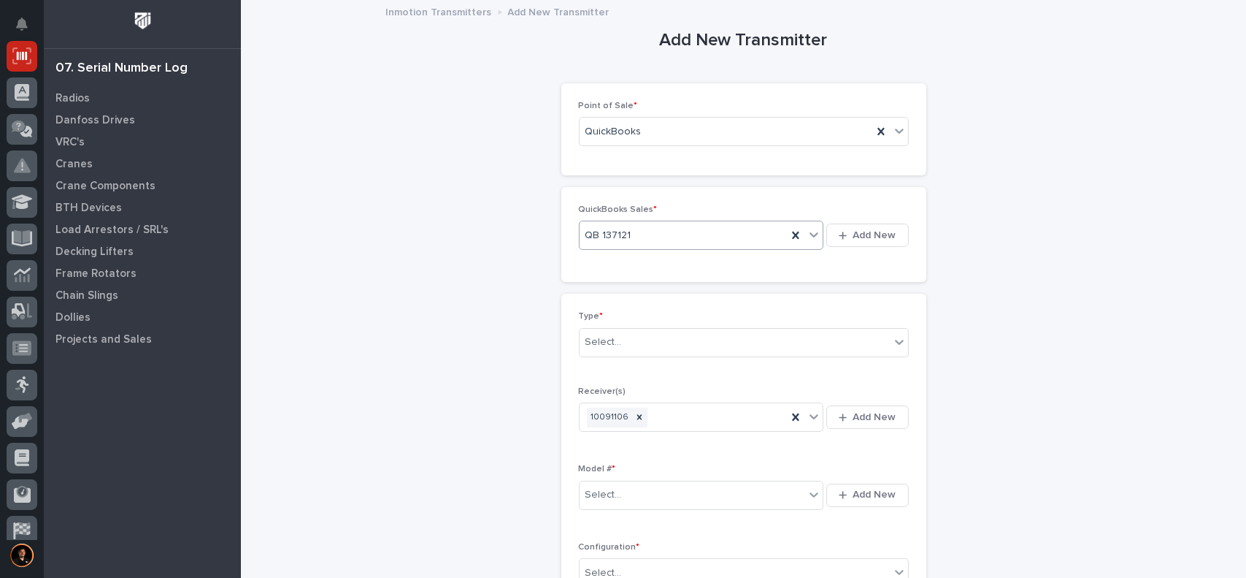
scroll to position [73, 0]
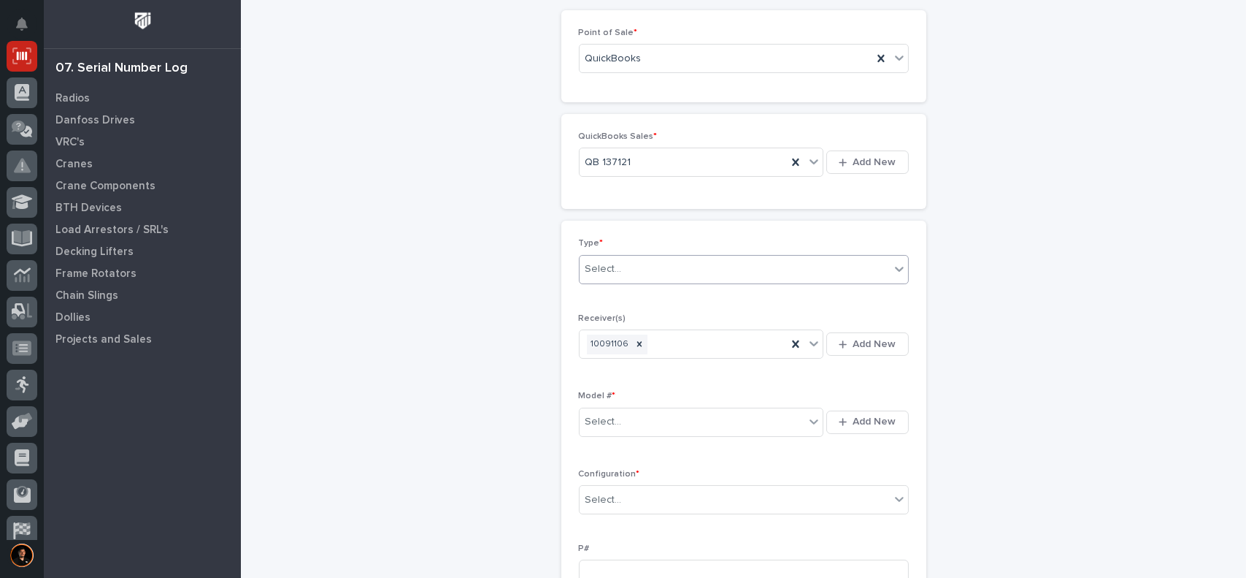
click at [630, 264] on div "Select..." at bounding box center [735, 269] width 310 height 24
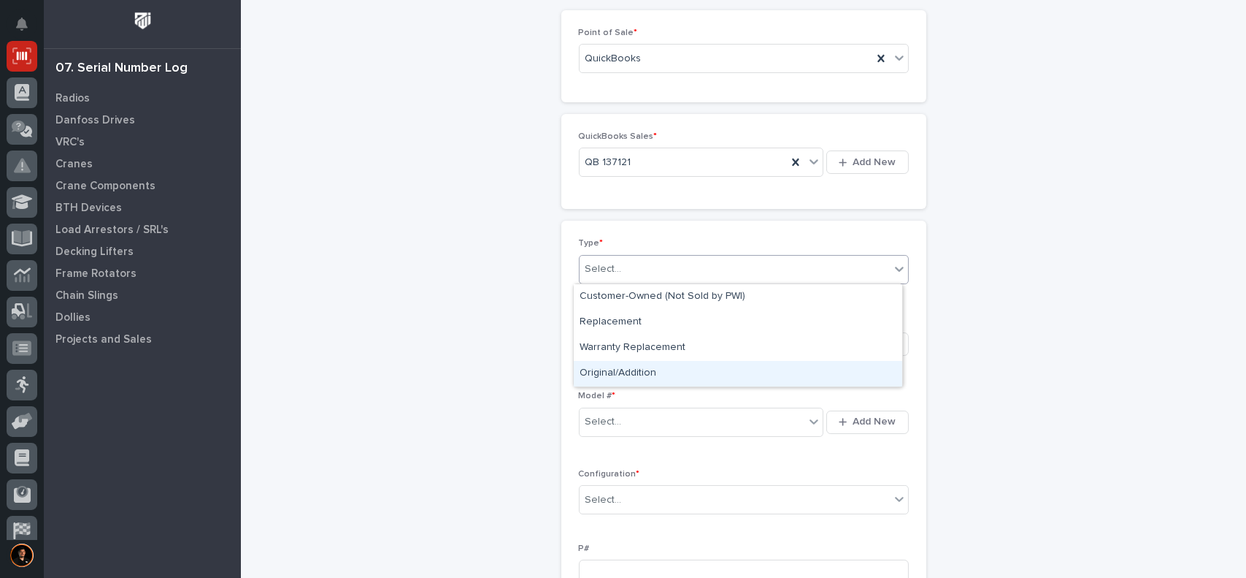
click at [657, 369] on div "Original/Addition" at bounding box center [738, 374] width 329 height 26
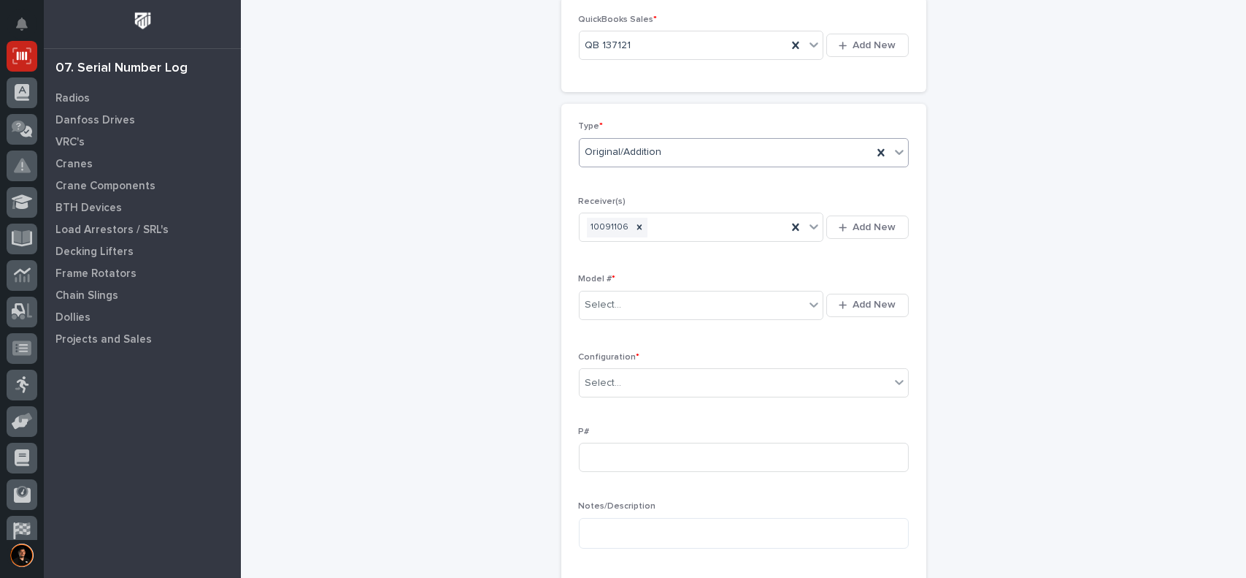
scroll to position [197, 0]
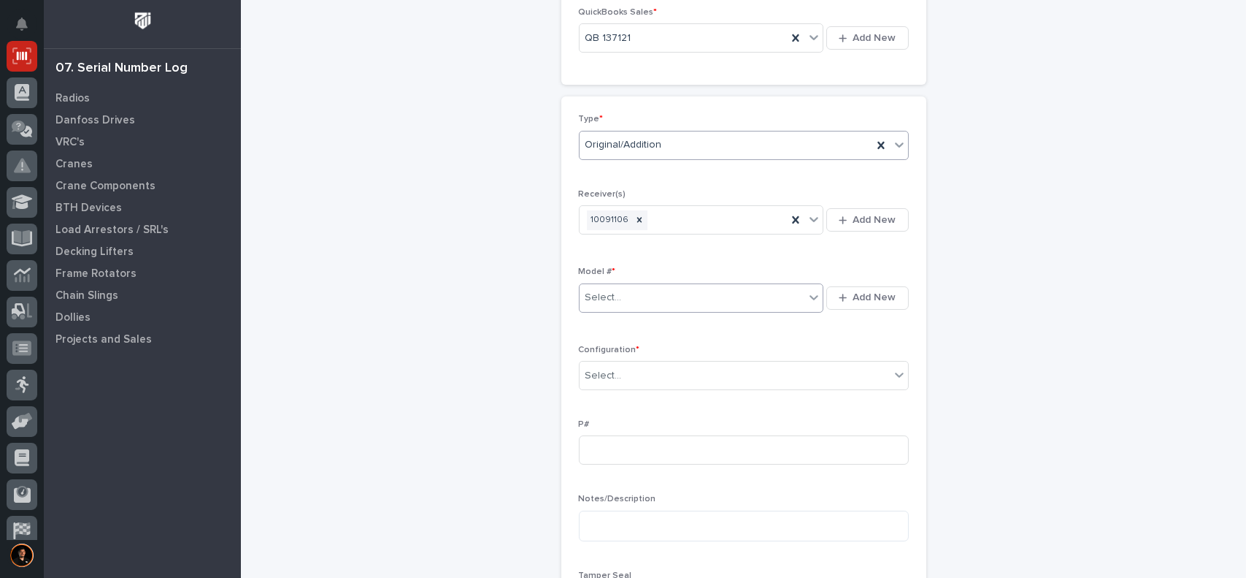
click at [635, 303] on div "Select..." at bounding box center [693, 298] width 226 height 24
type input "***"
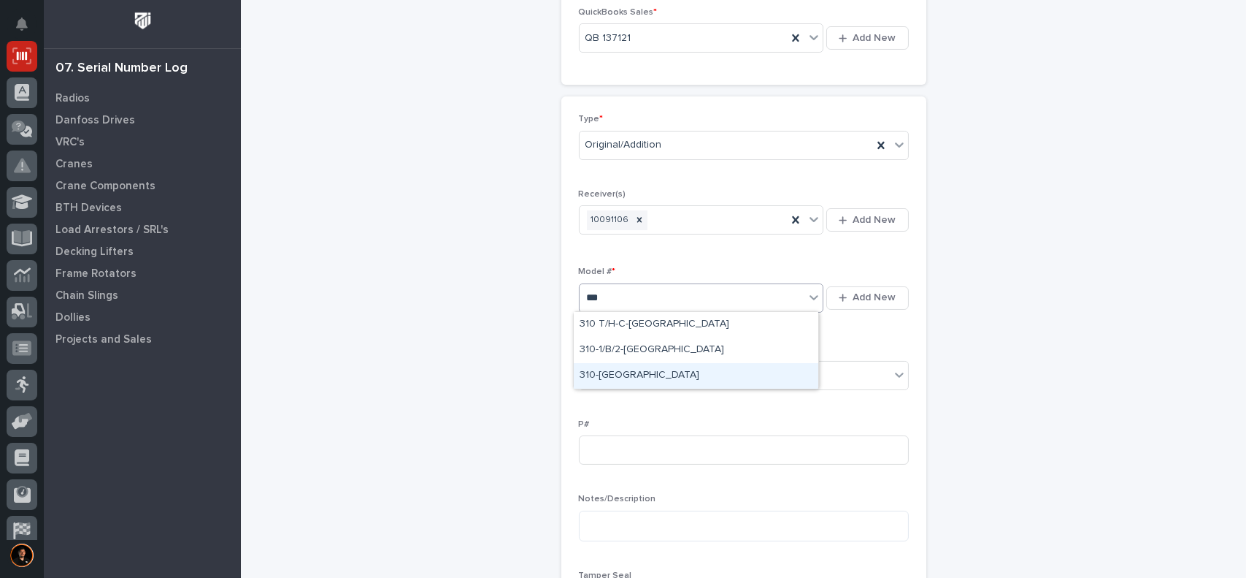
click at [604, 374] on div "310-[GEOGRAPHIC_DATA]" at bounding box center [696, 376] width 245 height 26
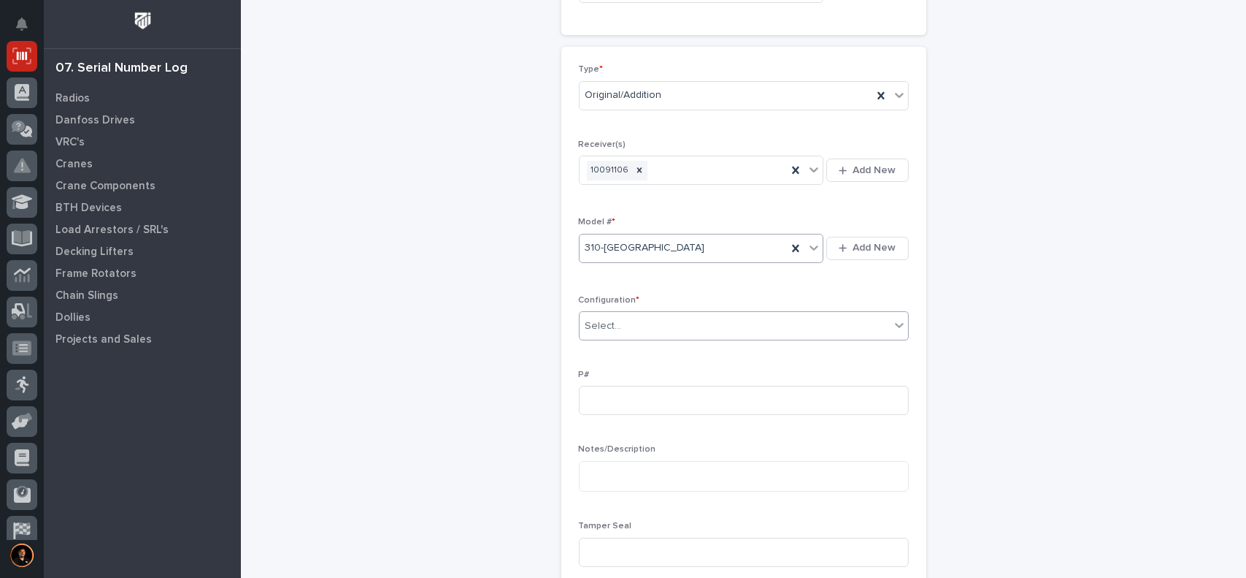
scroll to position [270, 0]
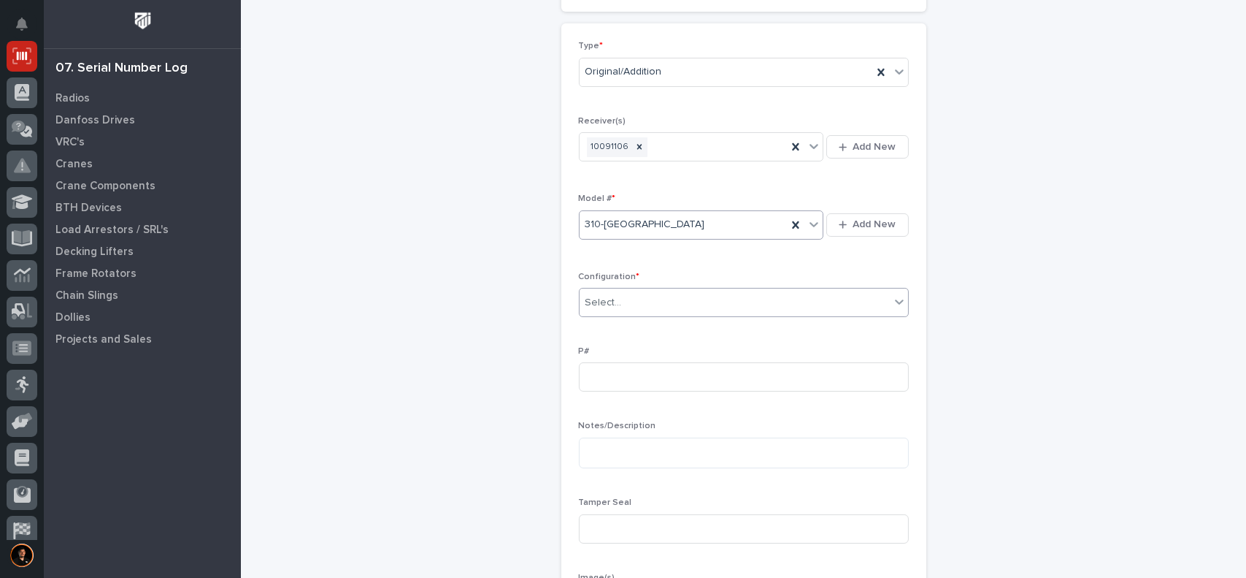
click at [637, 302] on div "Select..." at bounding box center [735, 303] width 310 height 24
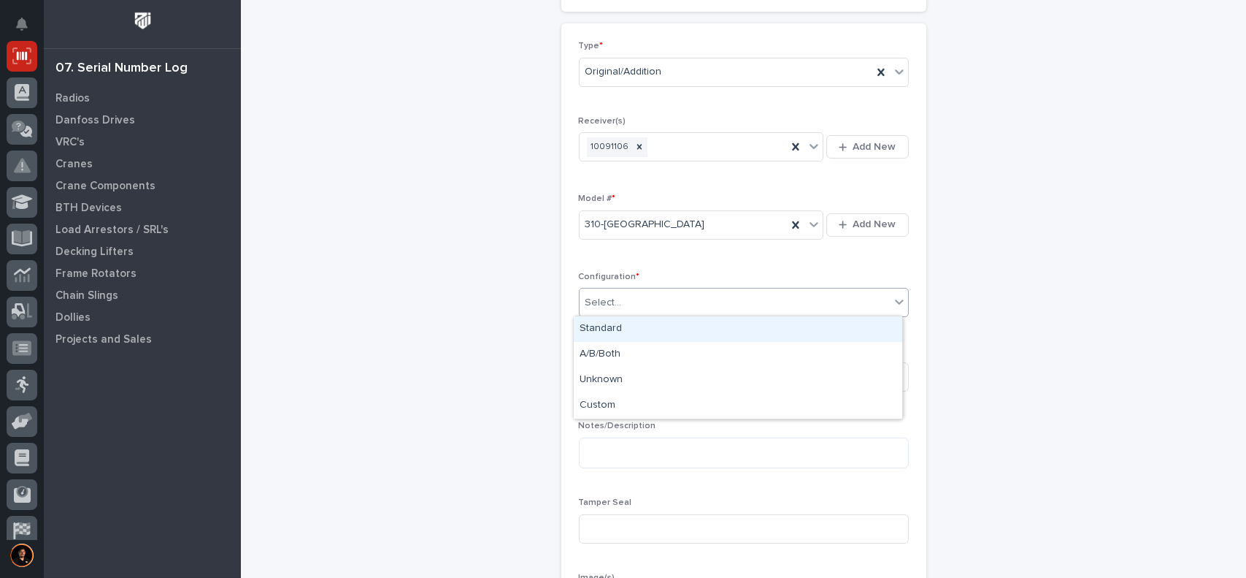
click at [613, 337] on div "Standard" at bounding box center [738, 329] width 329 height 26
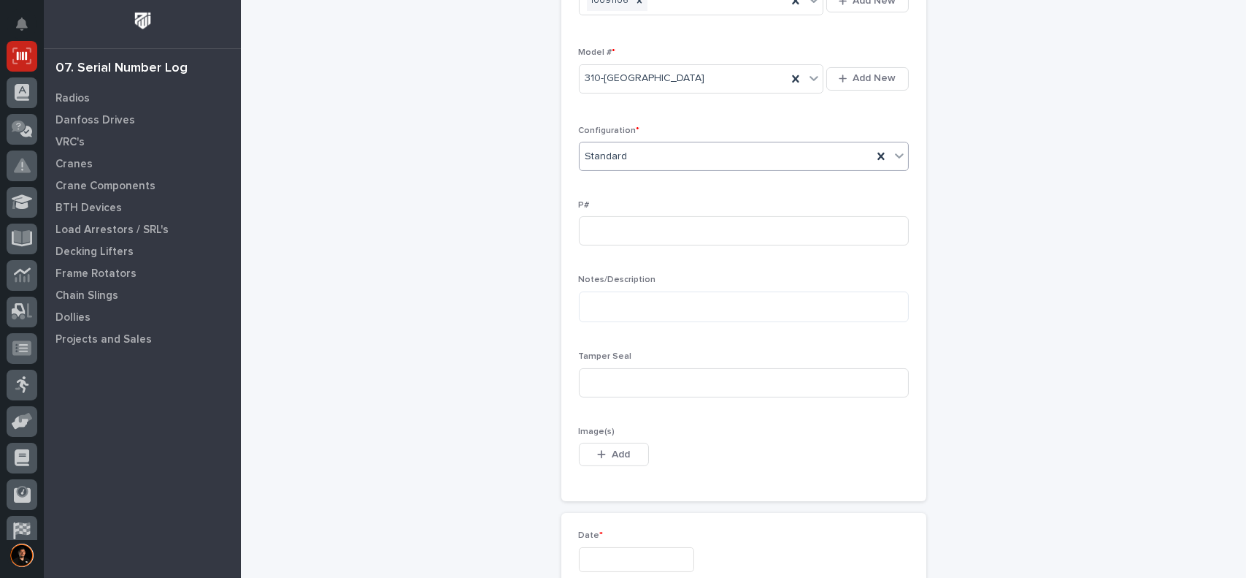
scroll to position [489, 0]
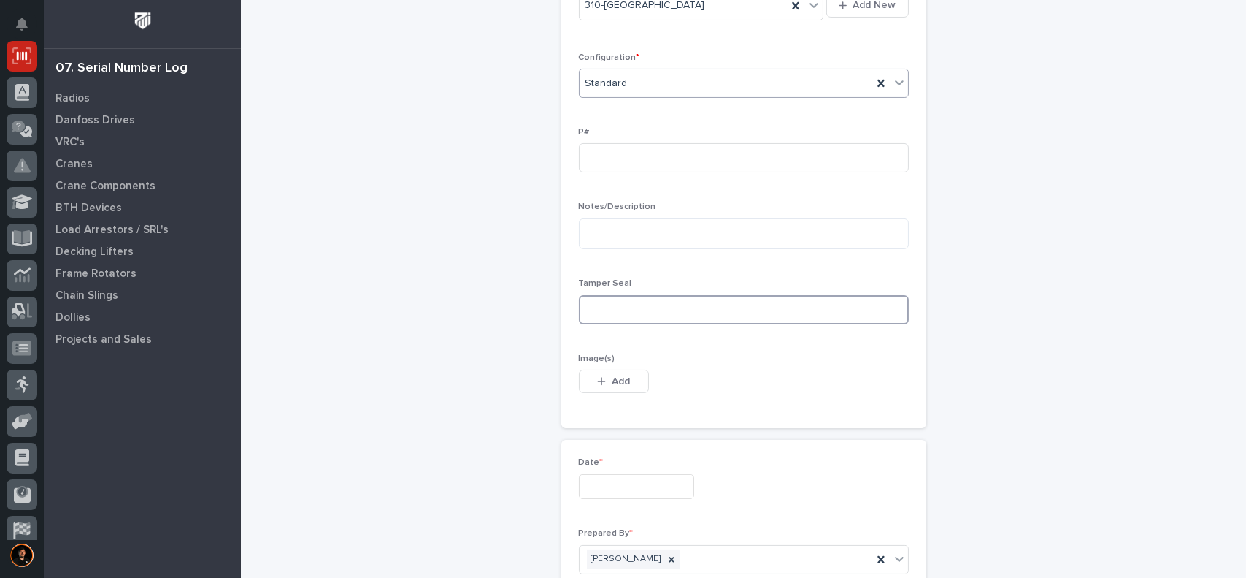
click at [648, 315] on input at bounding box center [744, 309] width 330 height 29
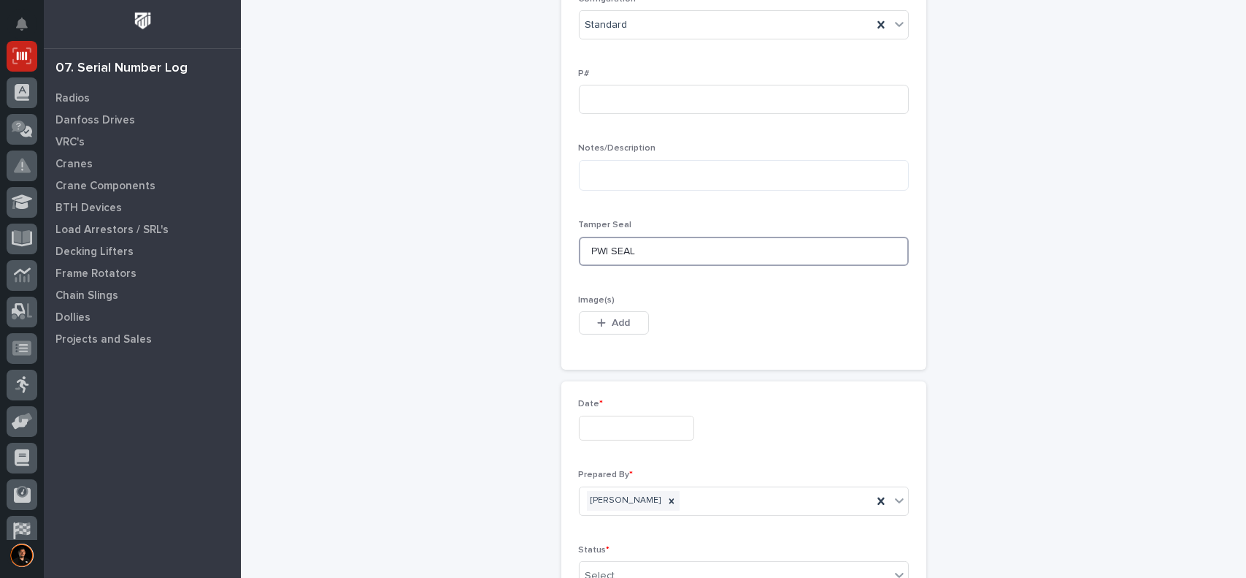
scroll to position [562, 0]
type input "PWI SEAL"
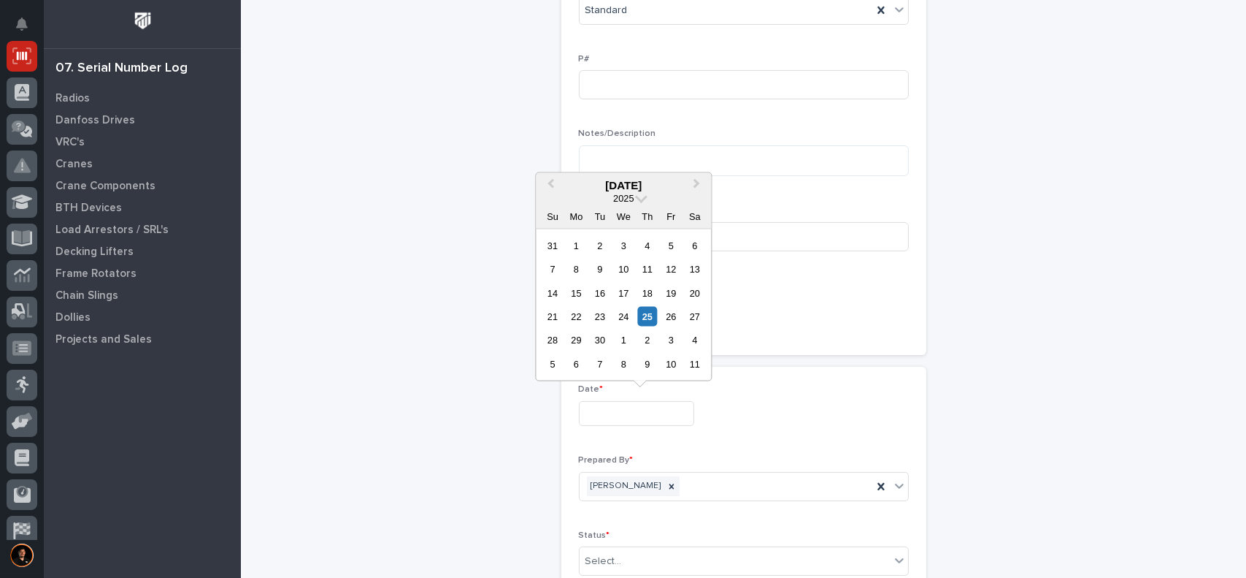
click at [630, 416] on input "text" at bounding box center [636, 414] width 115 height 26
click at [644, 321] on div "25" at bounding box center [647, 317] width 20 height 20
type input "**********"
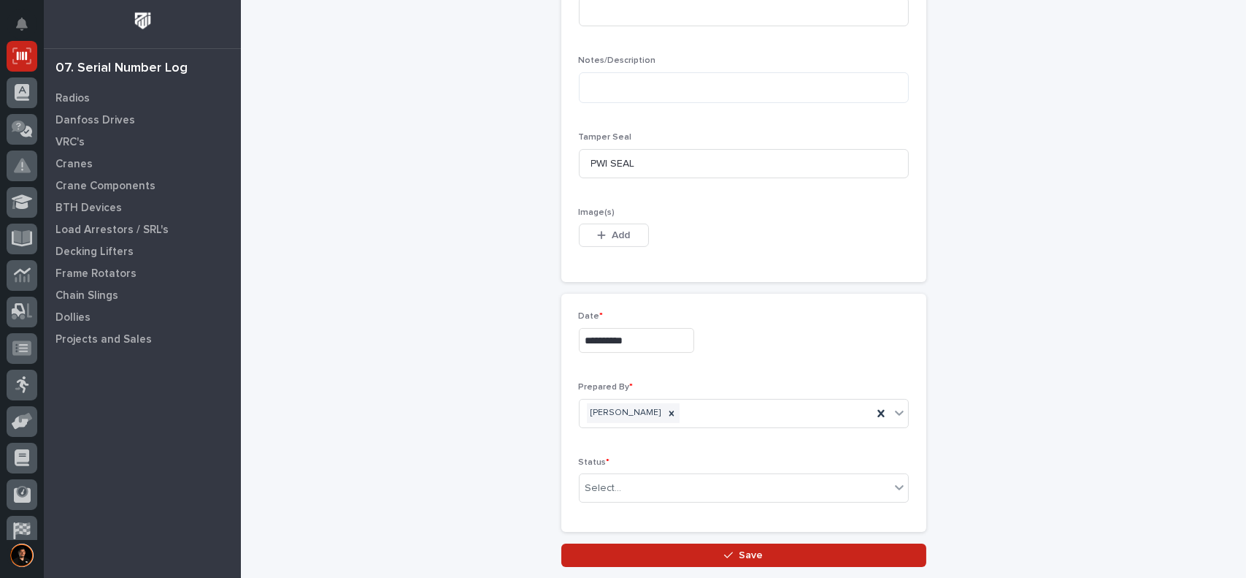
scroll to position [708, 0]
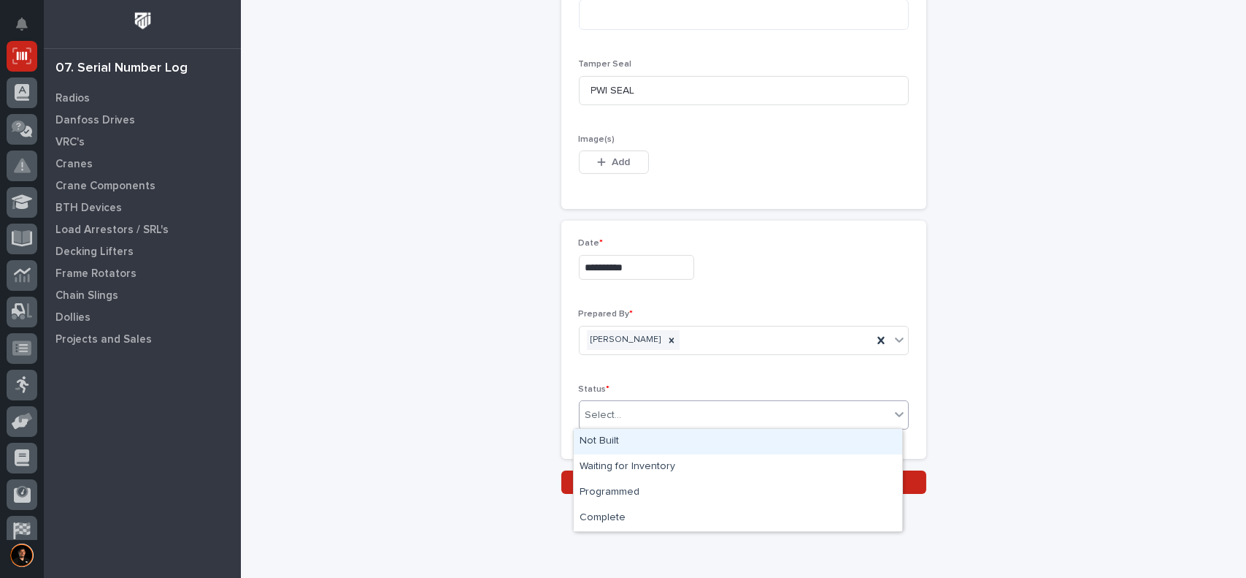
click at [609, 407] on div "Select..." at bounding box center [604, 414] width 37 height 15
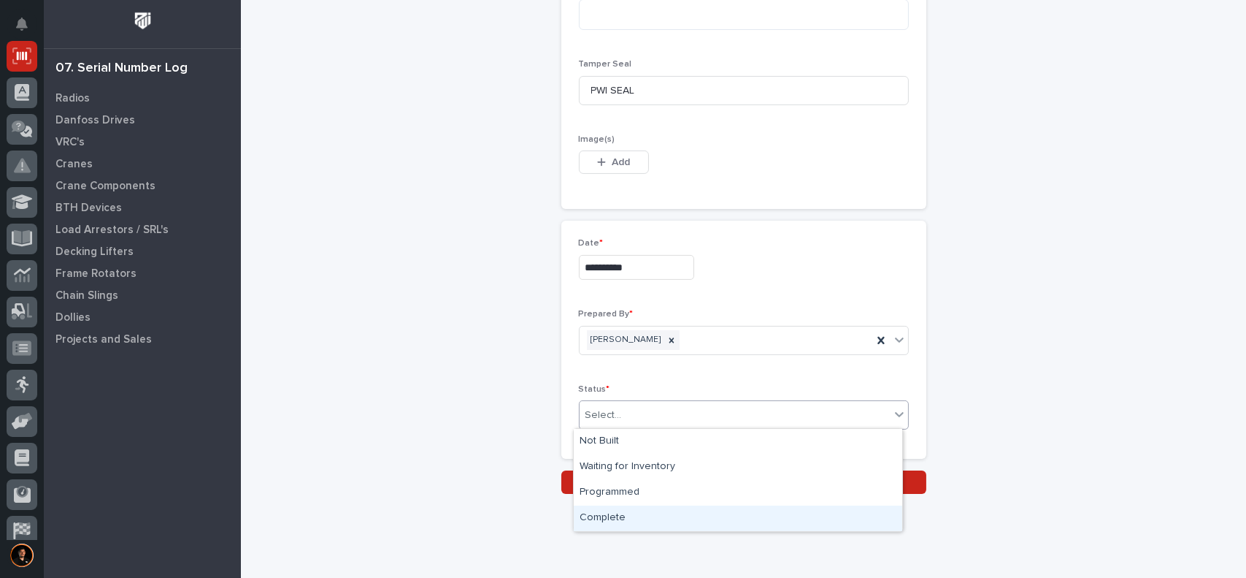
click at [616, 515] on div "Complete" at bounding box center [738, 518] width 329 height 26
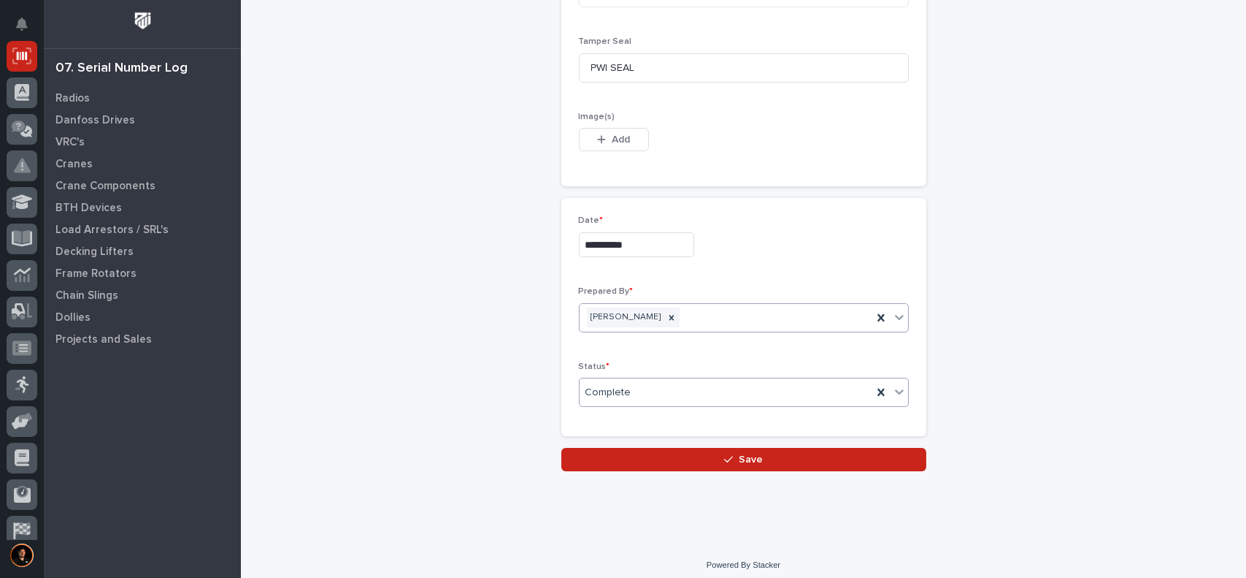
scroll to position [738, 0]
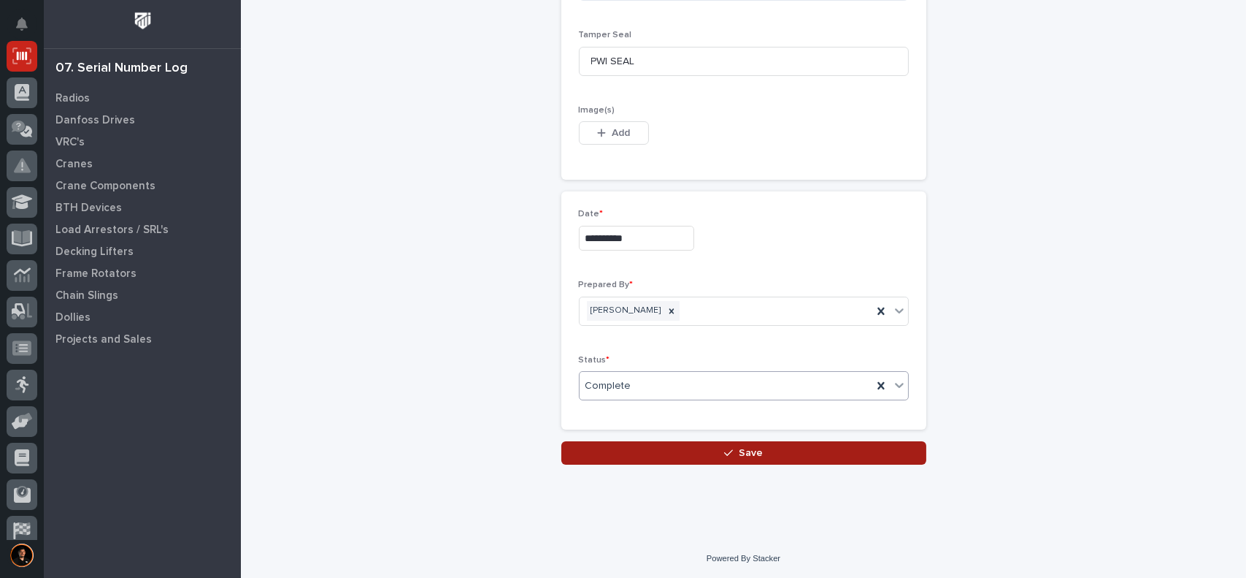
click at [781, 453] on button "Save" at bounding box center [744, 452] width 365 height 23
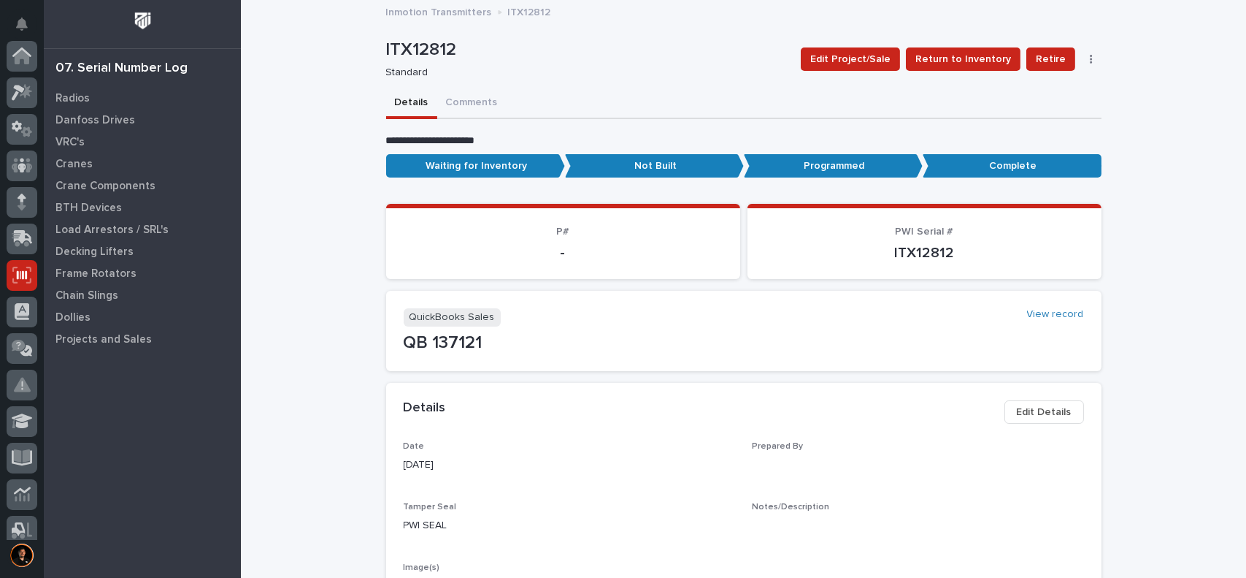
scroll to position [219, 0]
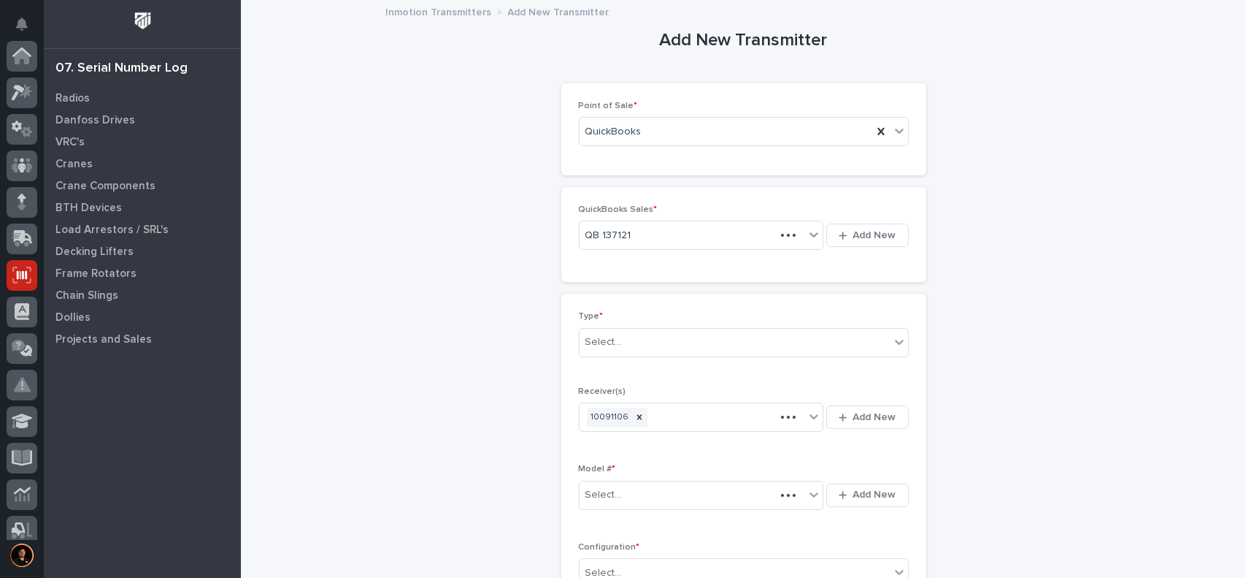
scroll to position [219, 0]
click at [612, 340] on div "Select..." at bounding box center [604, 341] width 37 height 15
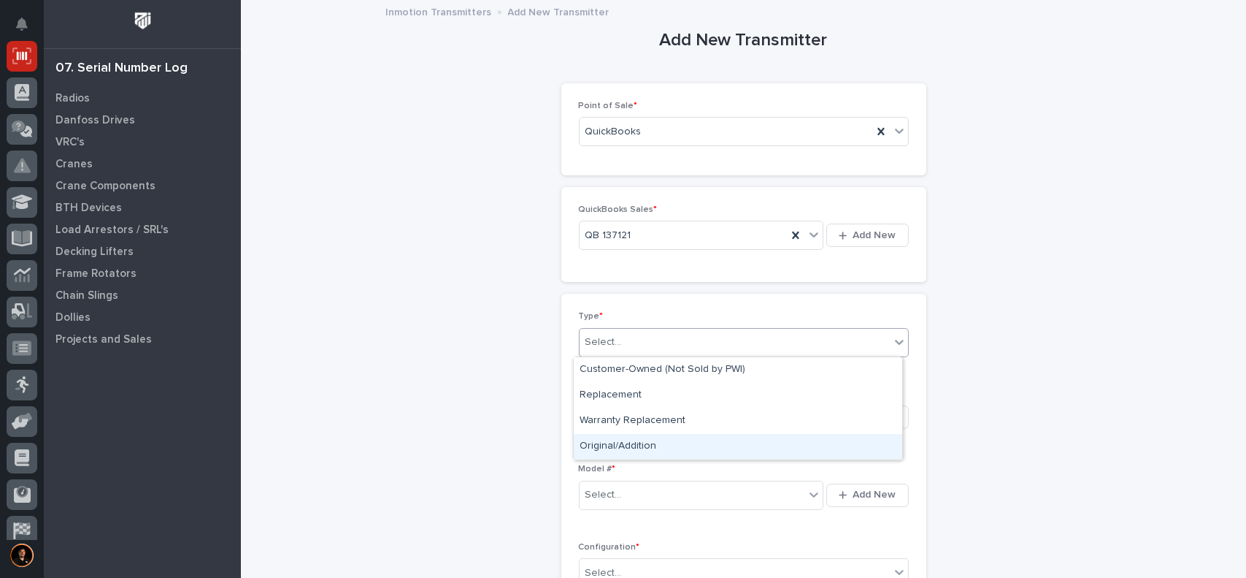
click at [627, 443] on div "Original/Addition" at bounding box center [738, 447] width 329 height 26
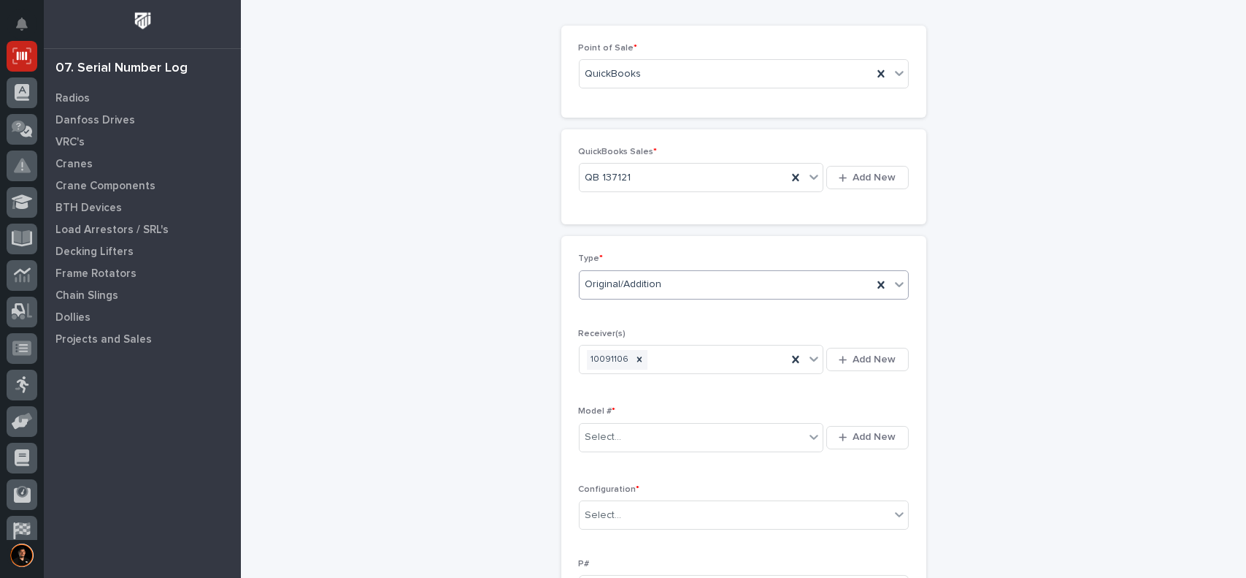
scroll to position [73, 0]
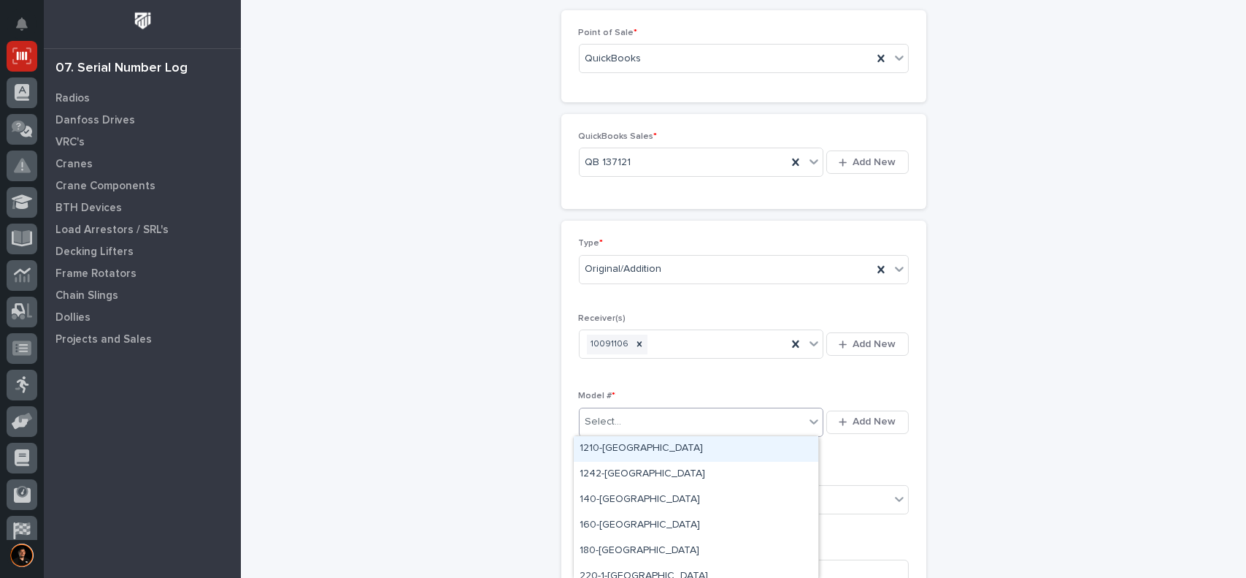
click at [586, 429] on div "Select..." at bounding box center [693, 422] width 226 height 24
type input "***"
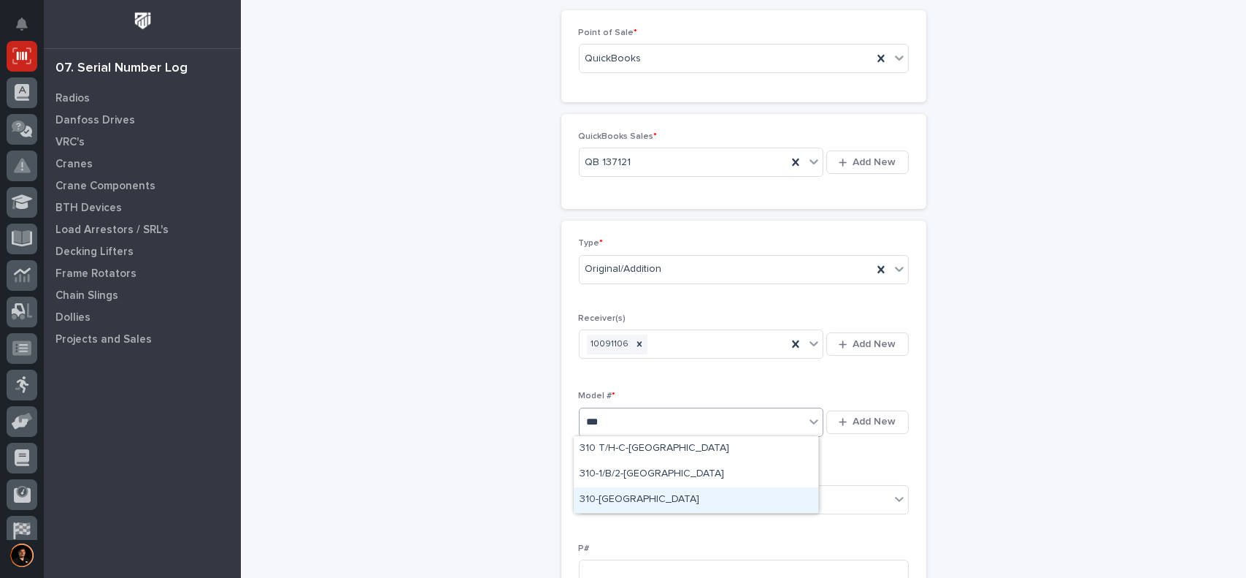
click at [607, 499] on div "310-[GEOGRAPHIC_DATA]" at bounding box center [696, 500] width 245 height 26
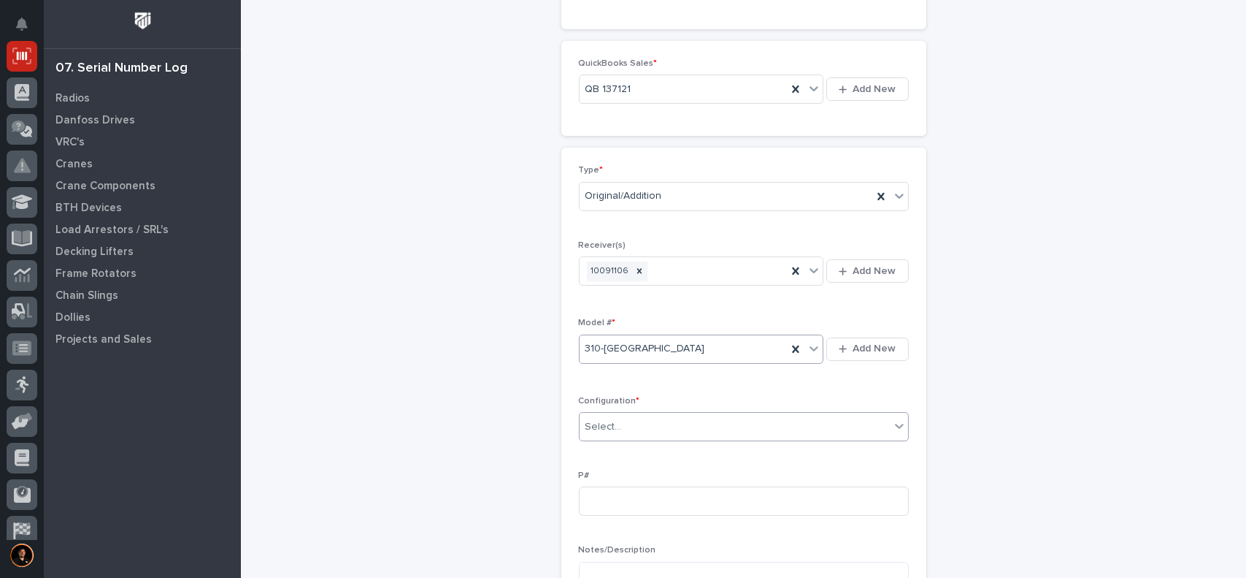
scroll to position [219, 0]
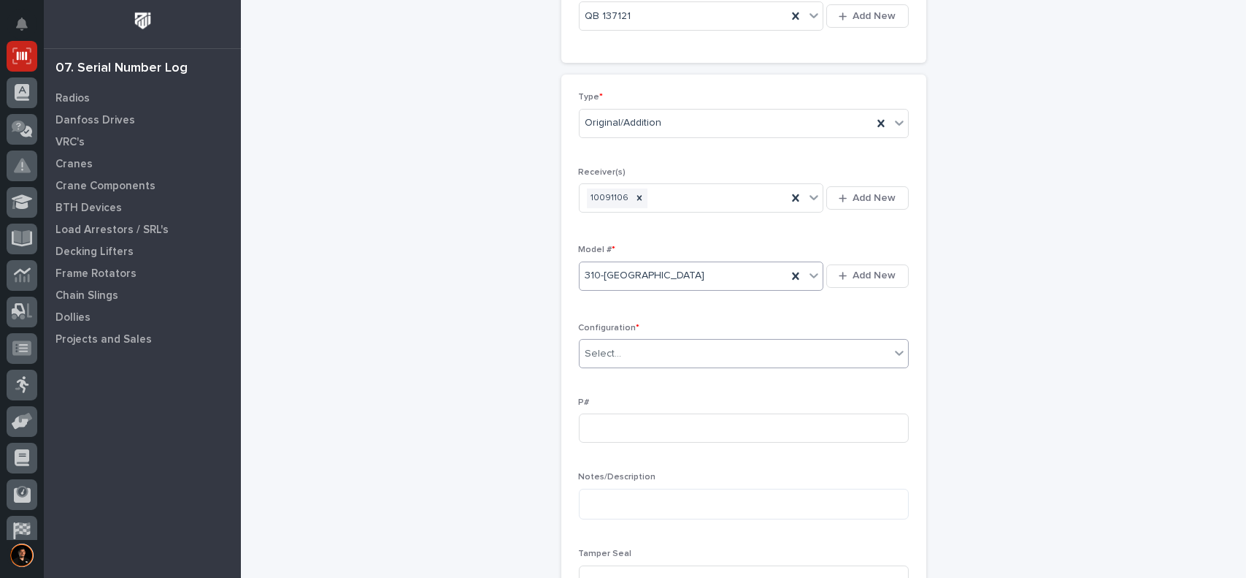
click at [646, 346] on div "Select..." at bounding box center [735, 354] width 310 height 24
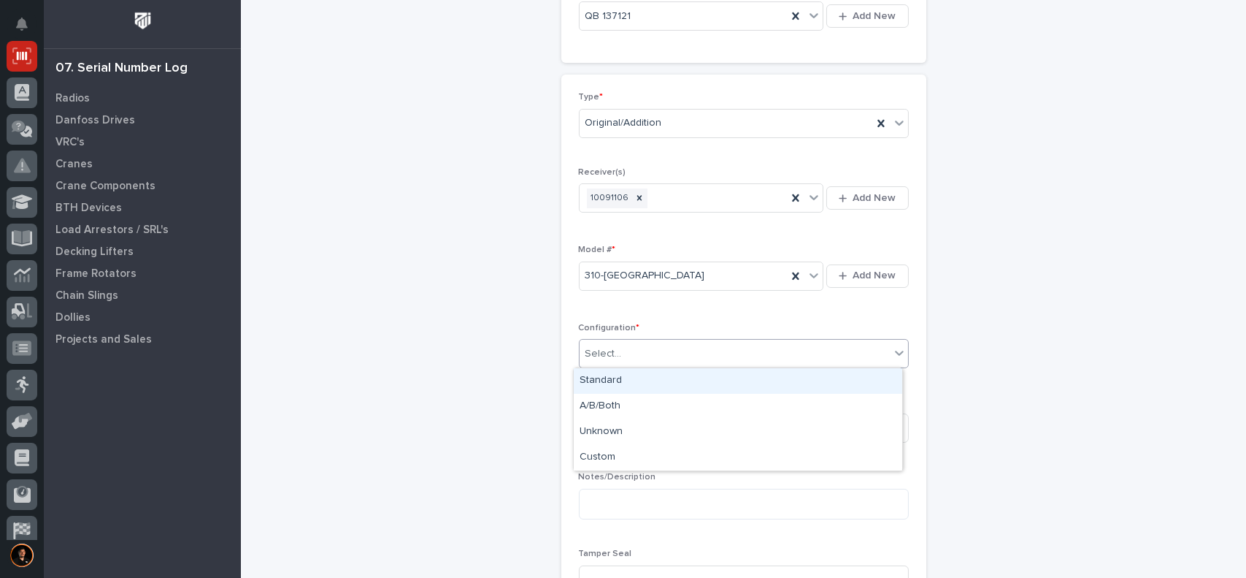
click at [640, 382] on div "Standard" at bounding box center [738, 381] width 329 height 26
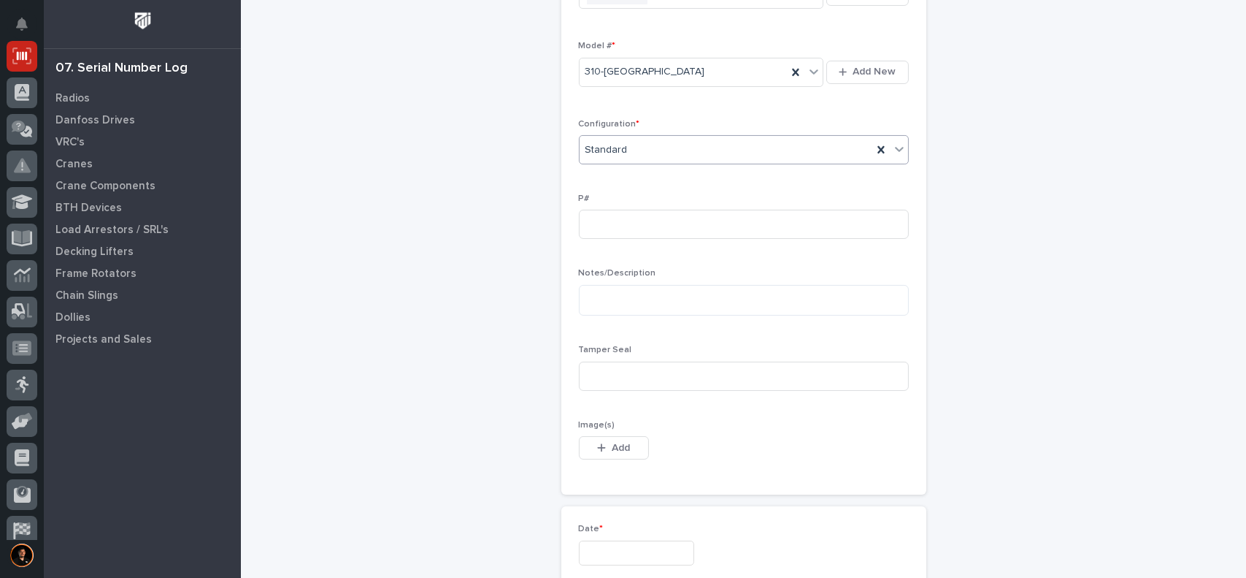
scroll to position [438, 0]
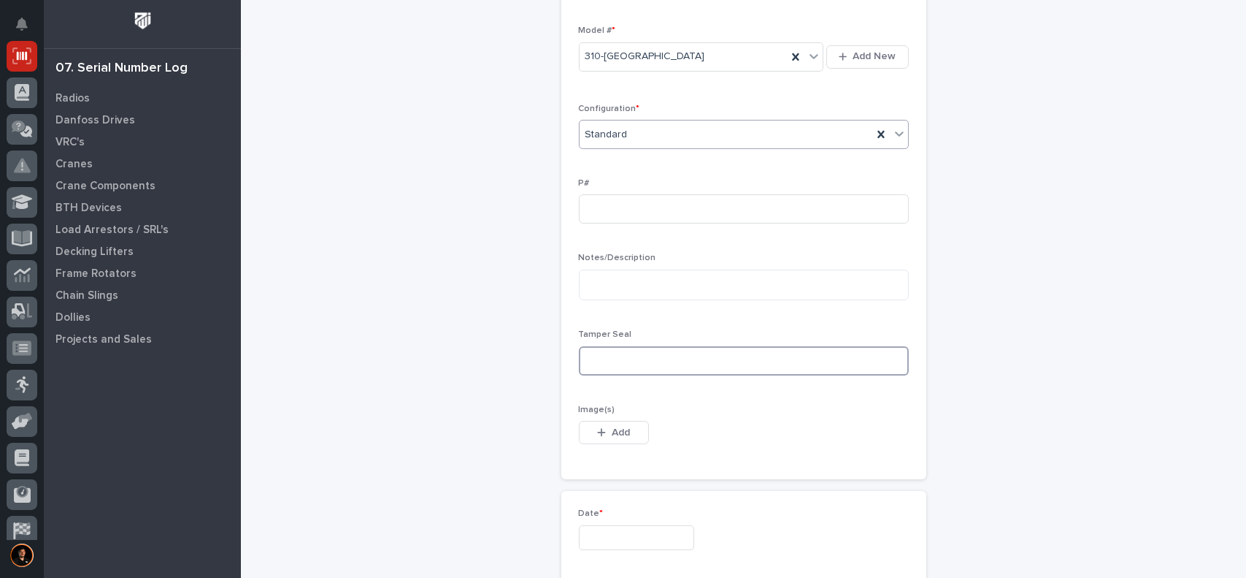
click at [629, 369] on input at bounding box center [744, 360] width 330 height 29
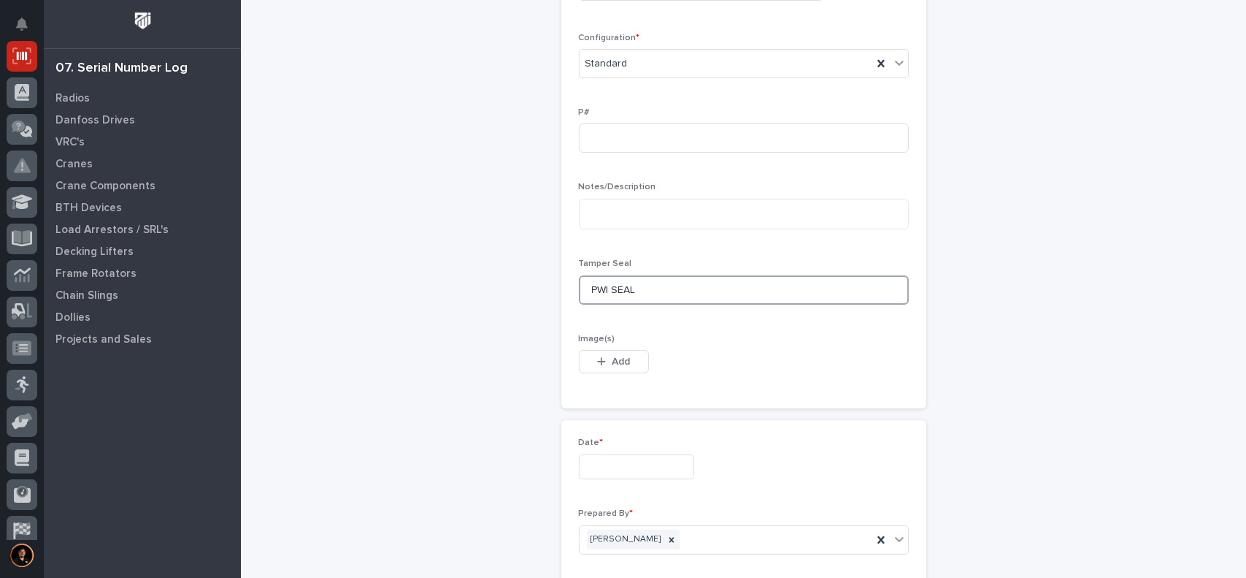
scroll to position [511, 0]
type input "PWI SEAL"
click at [613, 464] on input "text" at bounding box center [636, 465] width 115 height 26
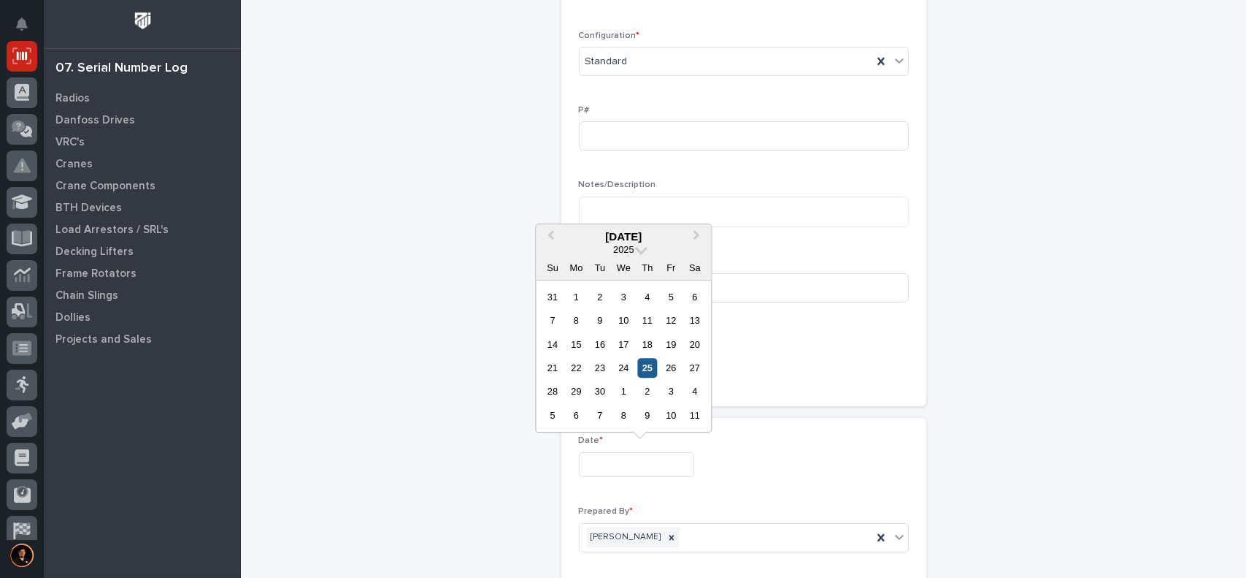
click at [651, 367] on div "25" at bounding box center [647, 368] width 20 height 20
type input "**********"
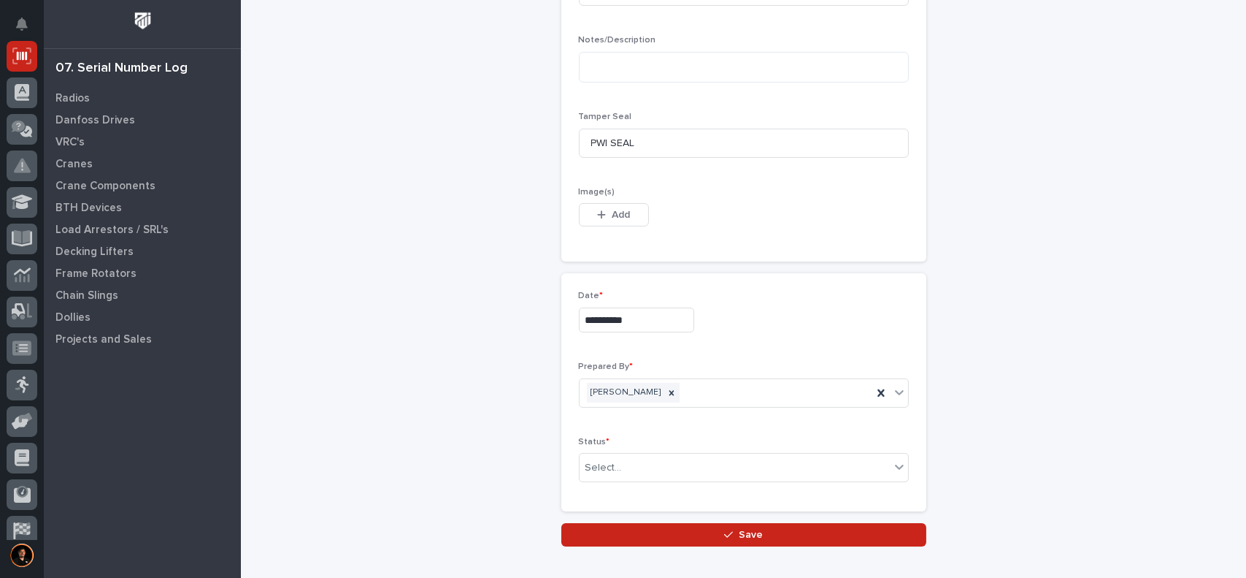
scroll to position [657, 0]
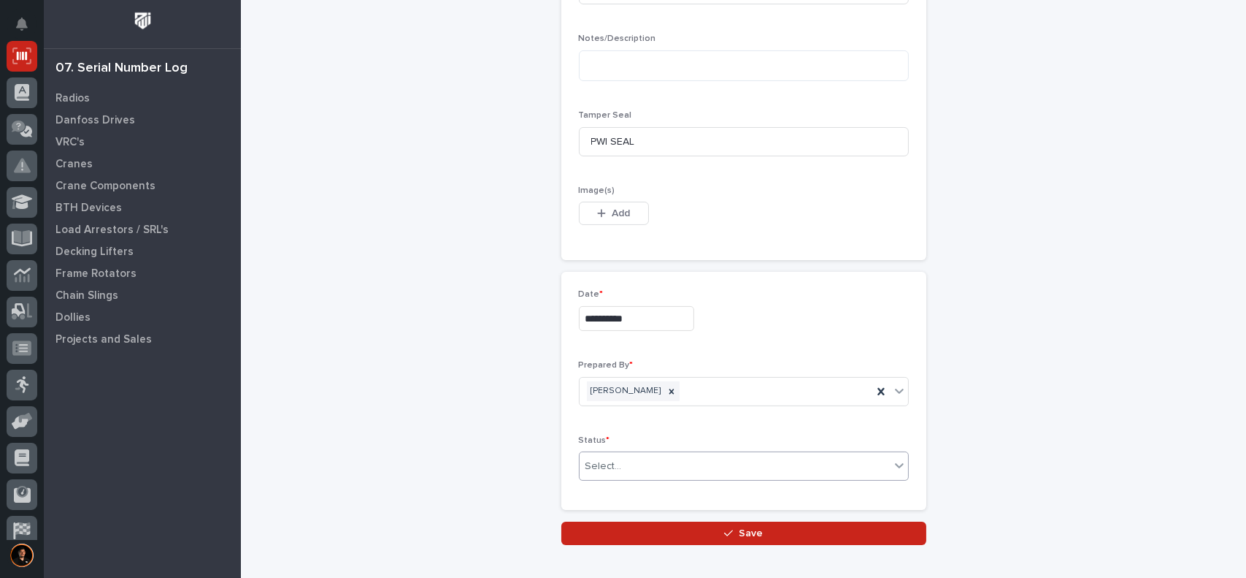
click at [633, 454] on div "Select..." at bounding box center [735, 466] width 310 height 24
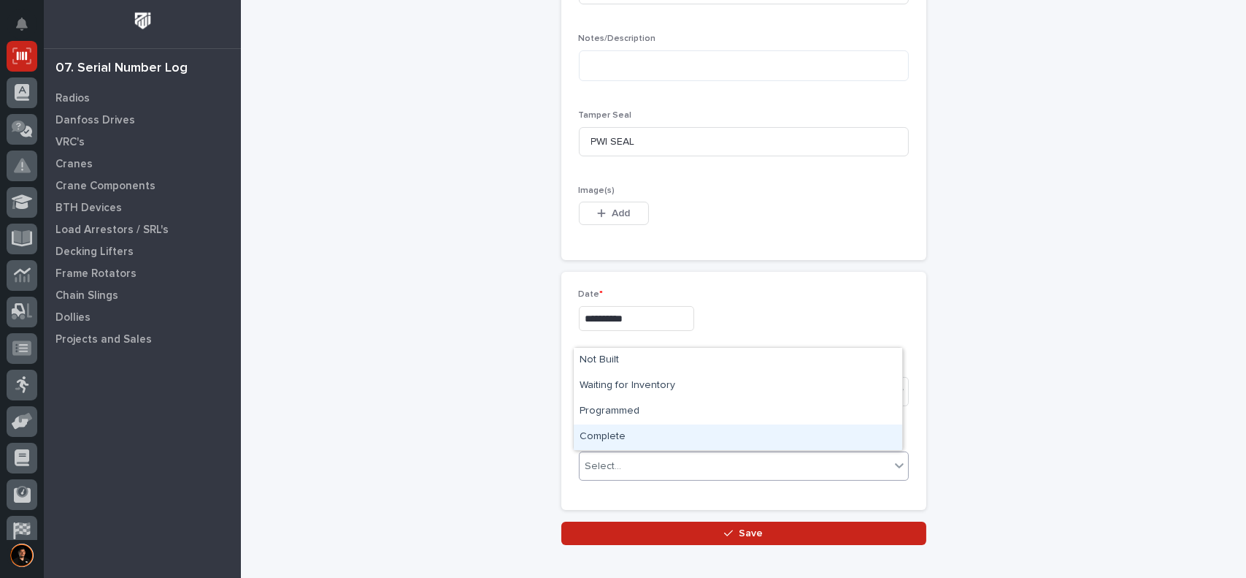
click at [610, 438] on div "Complete" at bounding box center [738, 437] width 329 height 26
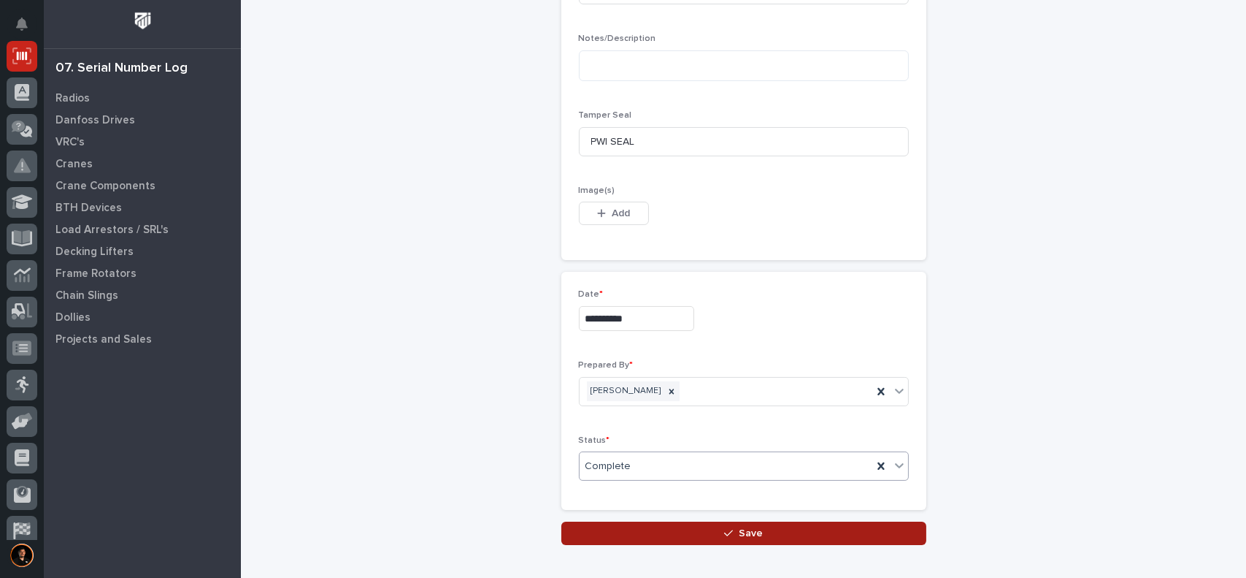
click at [777, 534] on button "Save" at bounding box center [744, 532] width 365 height 23
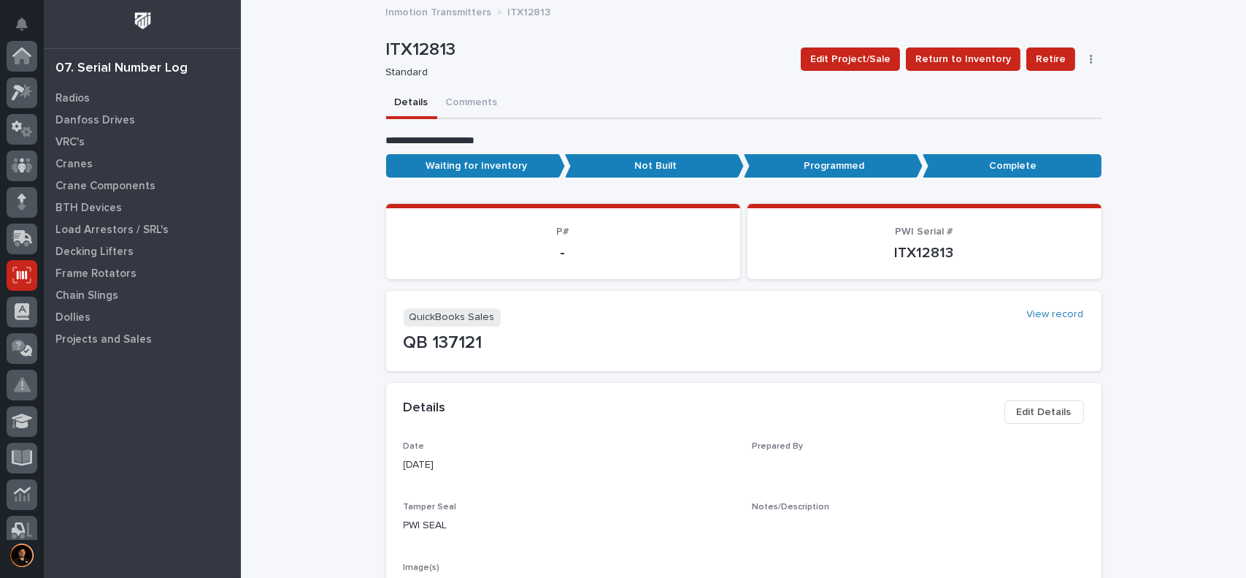
scroll to position [219, 0]
